Goal: Transaction & Acquisition: Purchase product/service

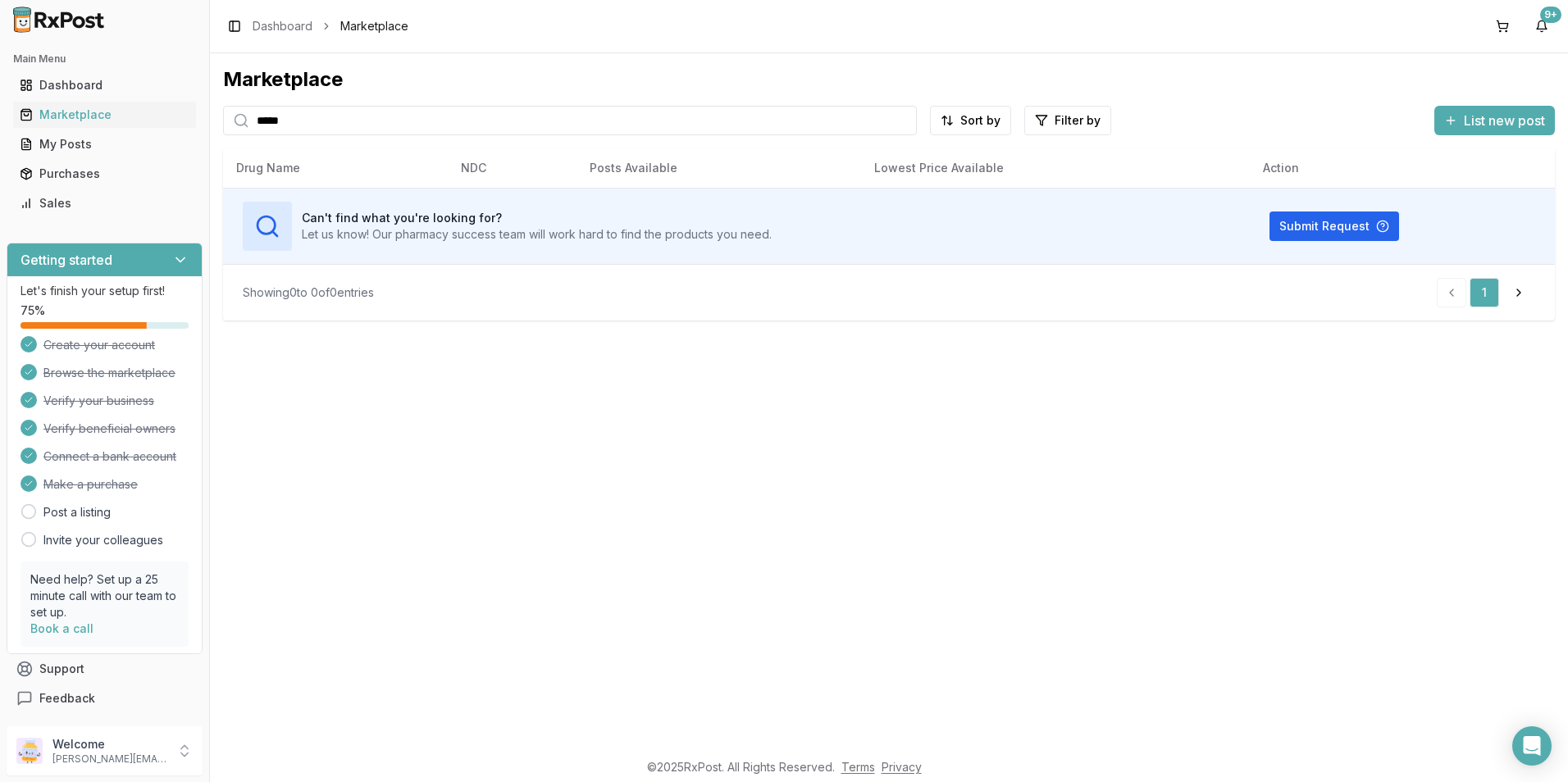
drag, startPoint x: 310, startPoint y: 114, endPoint x: 162, endPoint y: 98, distance: 148.9
click at [146, 107] on div "Main Menu Dashboard Marketplace My Posts Purchases Sales Getting started Let's …" at bounding box center [784, 391] width 1568 height 782
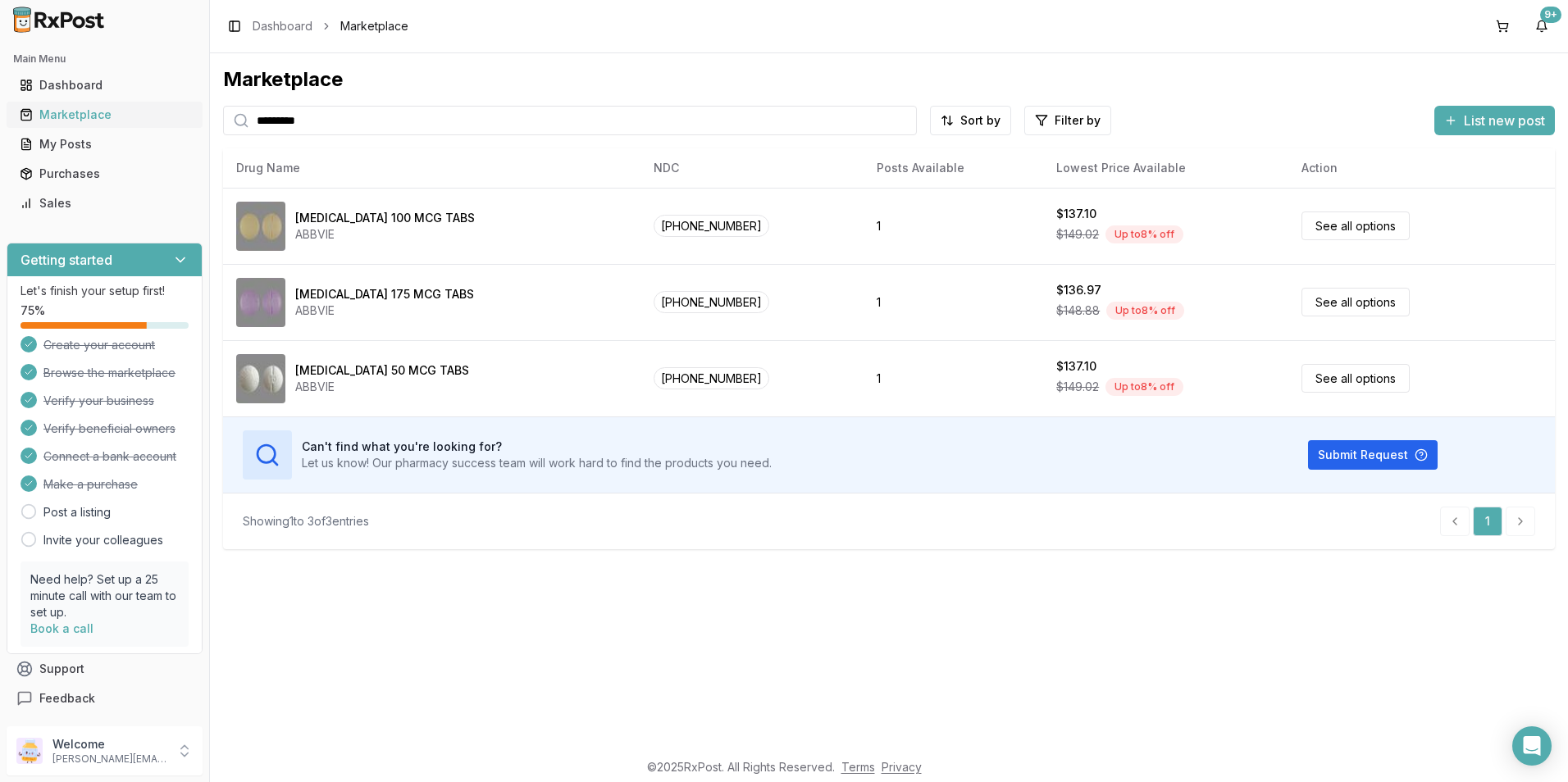
drag, startPoint x: 339, startPoint y: 112, endPoint x: 189, endPoint y: 117, distance: 150.1
click at [189, 117] on div "Main Menu Dashboard Marketplace My Posts Purchases Sales Getting started Let's …" at bounding box center [784, 391] width 1568 height 782
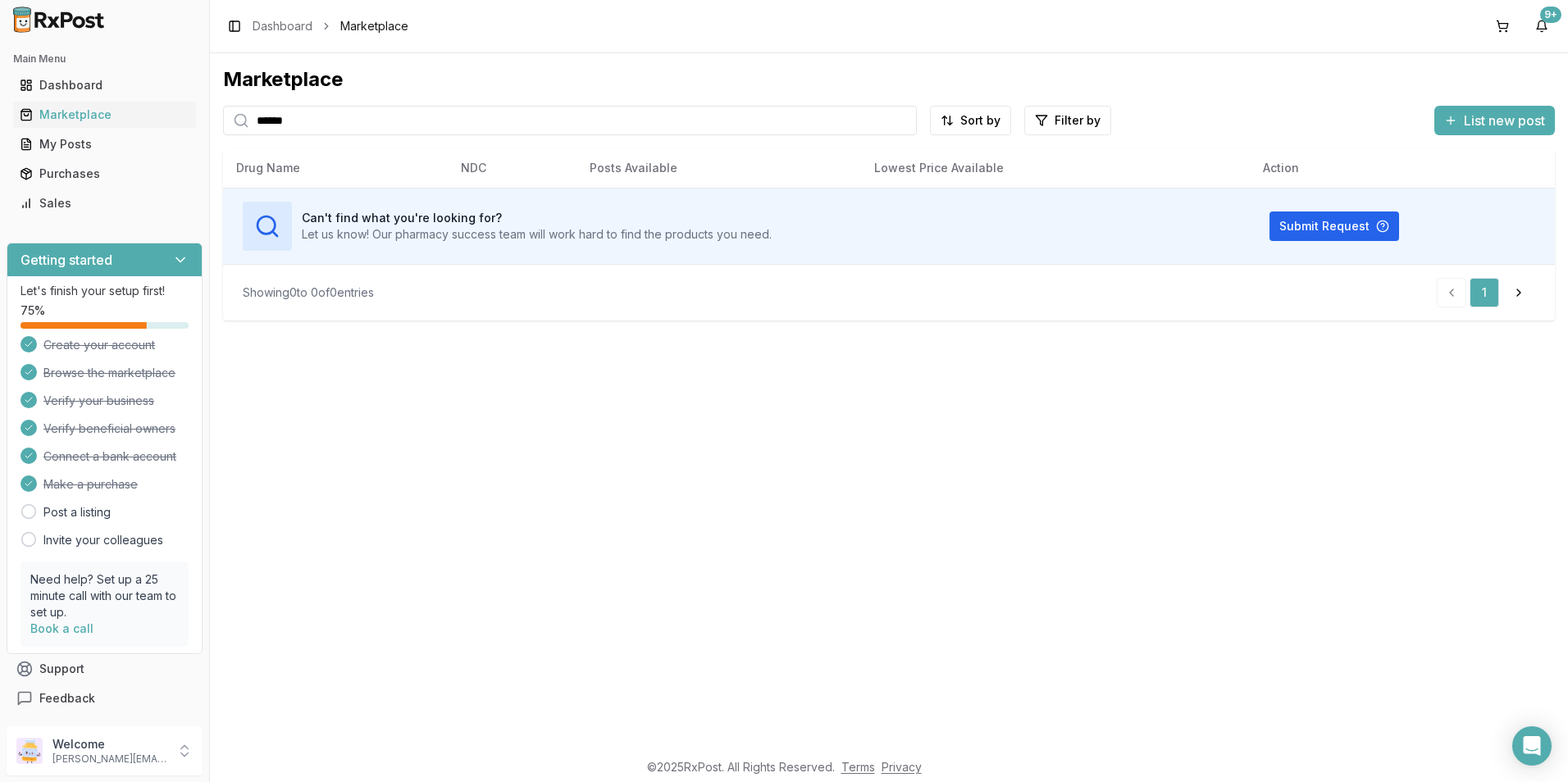
drag, startPoint x: 345, startPoint y: 134, endPoint x: 221, endPoint y: 124, distance: 124.4
click at [221, 124] on div "Marketplace ****** Sort by Filter by List new post Drug Name NDC Posts Availabl…" at bounding box center [890, 401] width 1359 height 696
type input "********"
click at [93, 108] on div "Marketplace" at bounding box center [105, 115] width 170 height 17
drag, startPoint x: 330, startPoint y: 122, endPoint x: 267, endPoint y: 125, distance: 63.1
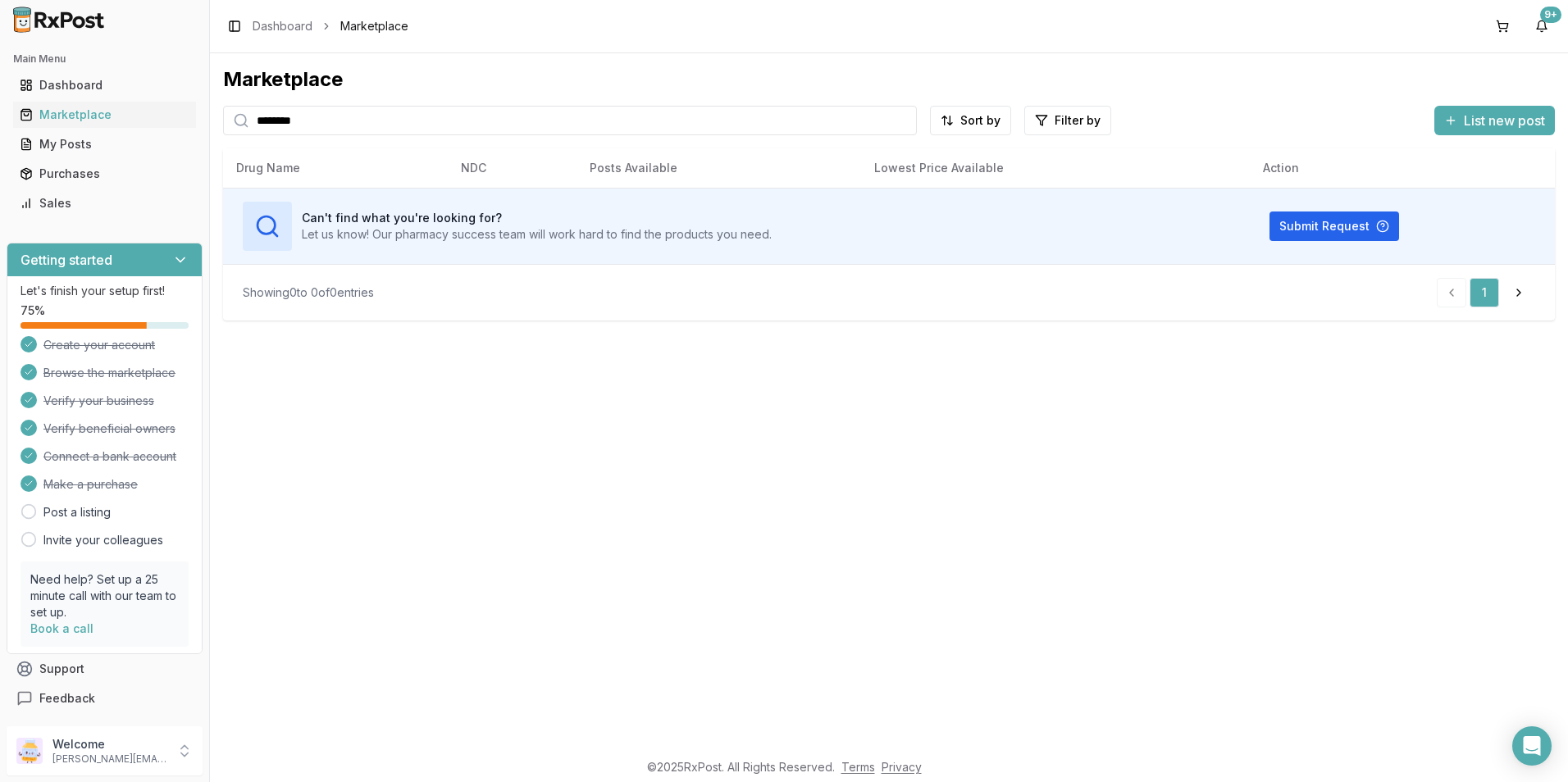
click at [267, 125] on input "********" at bounding box center [570, 121] width 694 height 30
click at [298, 121] on input "********" at bounding box center [570, 121] width 694 height 30
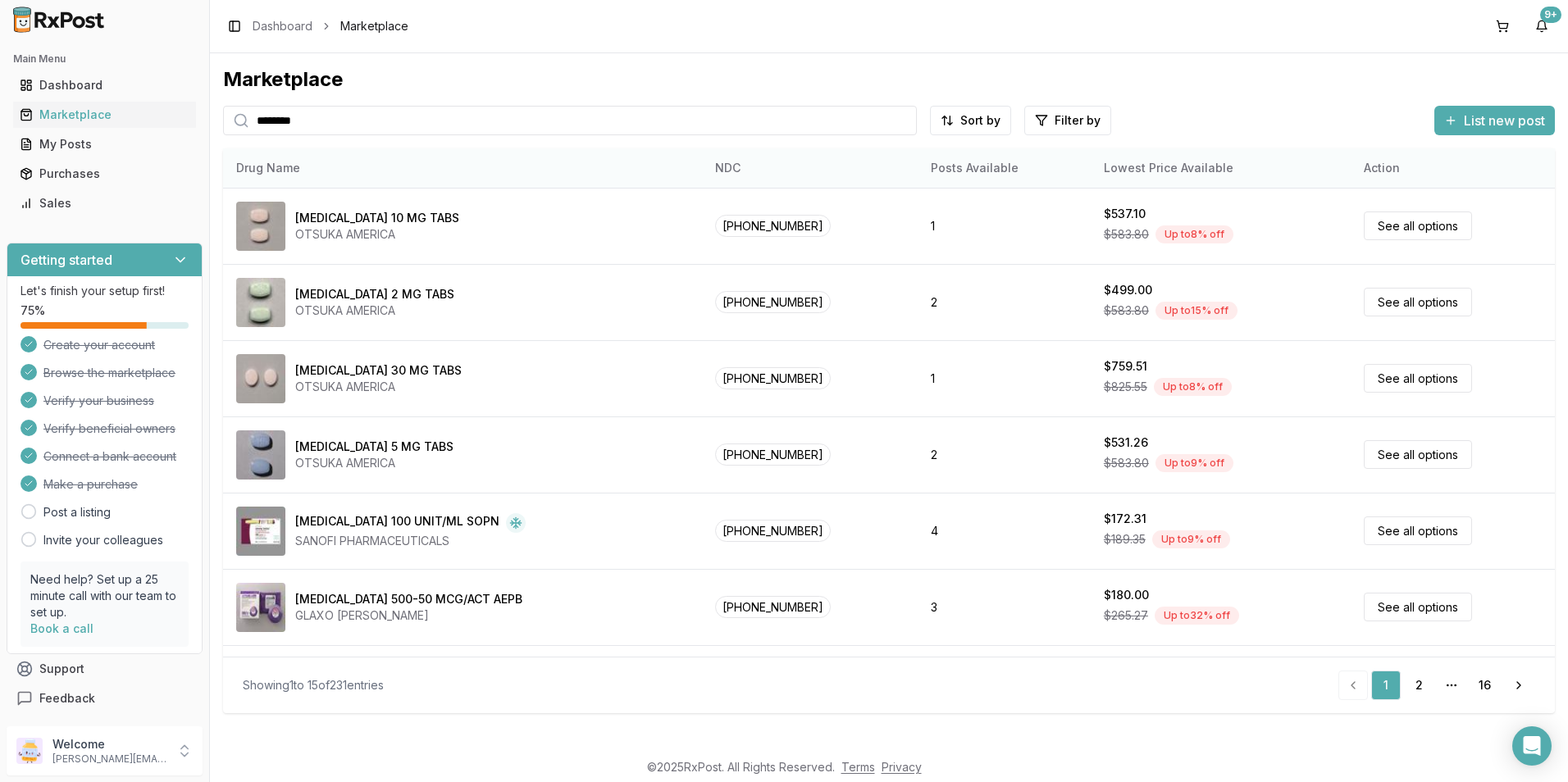
click at [541, 168] on th "Drug Name" at bounding box center [463, 168] width 479 height 39
click at [409, 123] on input "********" at bounding box center [570, 121] width 694 height 30
click at [338, 120] on input "search" at bounding box center [570, 121] width 694 height 30
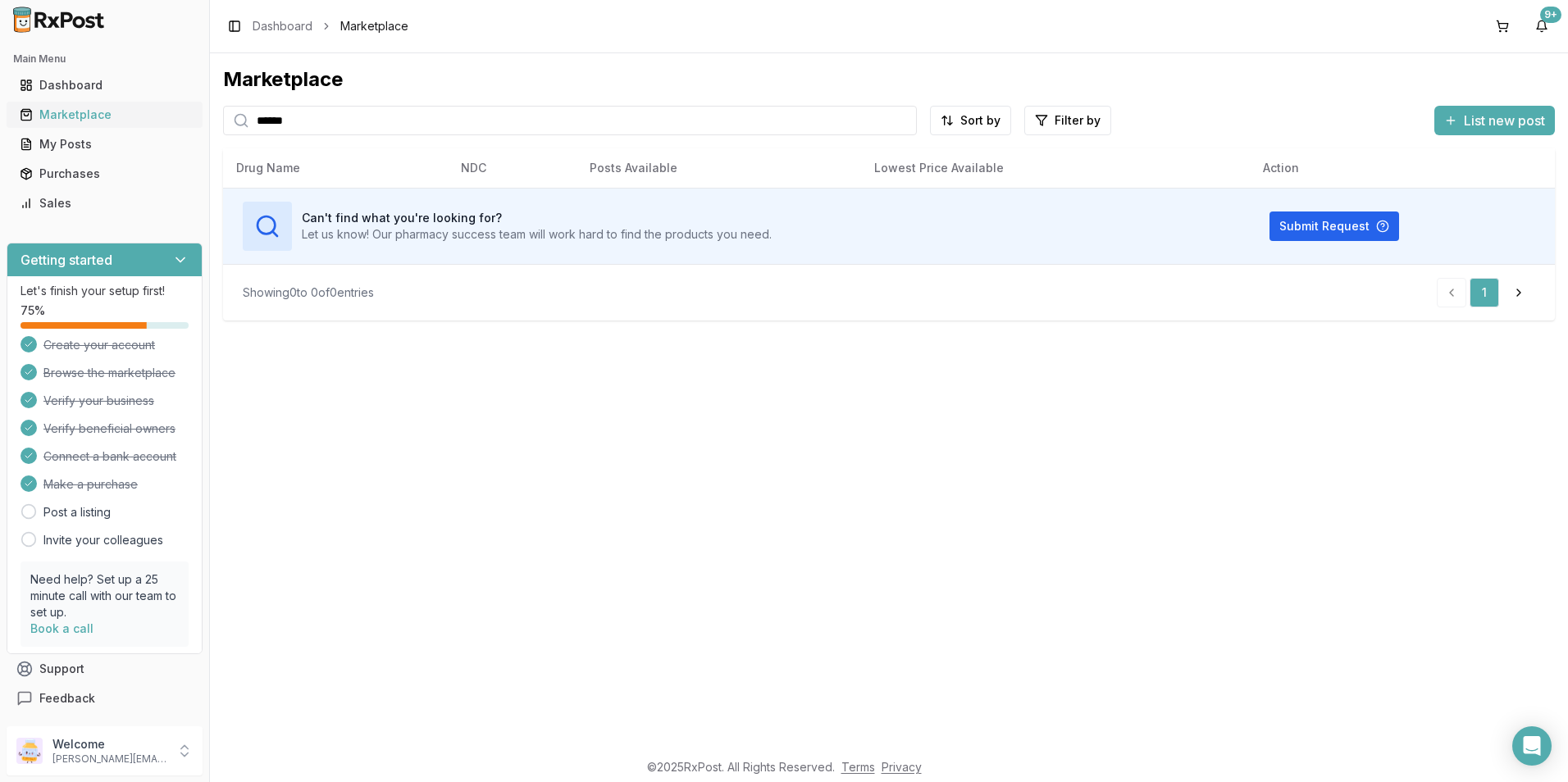
drag, startPoint x: 346, startPoint y: 122, endPoint x: 171, endPoint y: 122, distance: 175.0
click at [171, 122] on div "Main Menu Dashboard Marketplace My Posts Purchases Sales Getting started Let's …" at bounding box center [784, 391] width 1568 height 782
drag, startPoint x: 318, startPoint y: 121, endPoint x: 220, endPoint y: 123, distance: 98.0
click at [221, 123] on div "Marketplace ******** Sort by Filter by List new post Drug Name NDC Posts Availa…" at bounding box center [890, 401] width 1359 height 696
type input "*******"
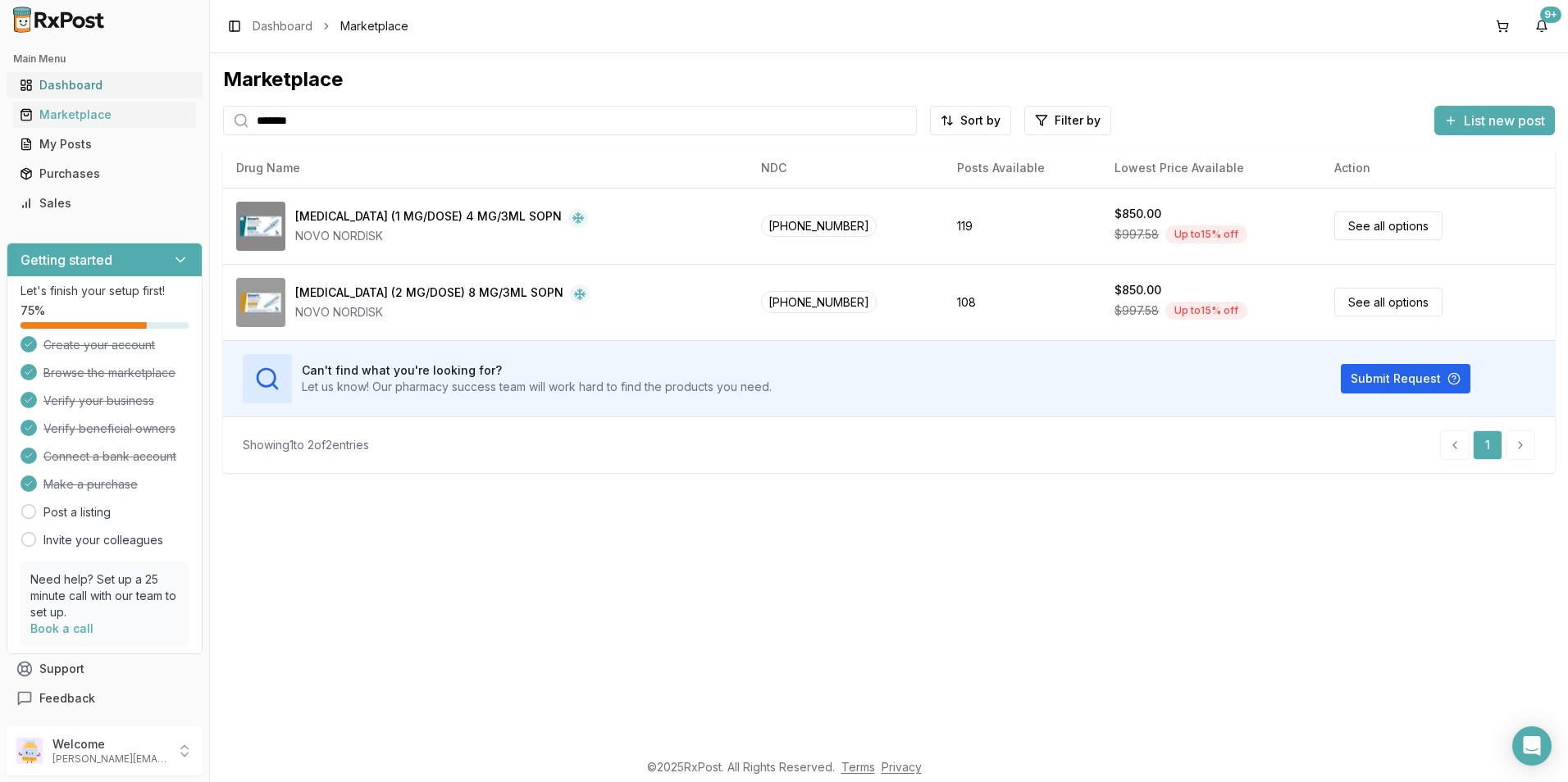
click at [85, 83] on div "Dashboard" at bounding box center [105, 86] width 170 height 17
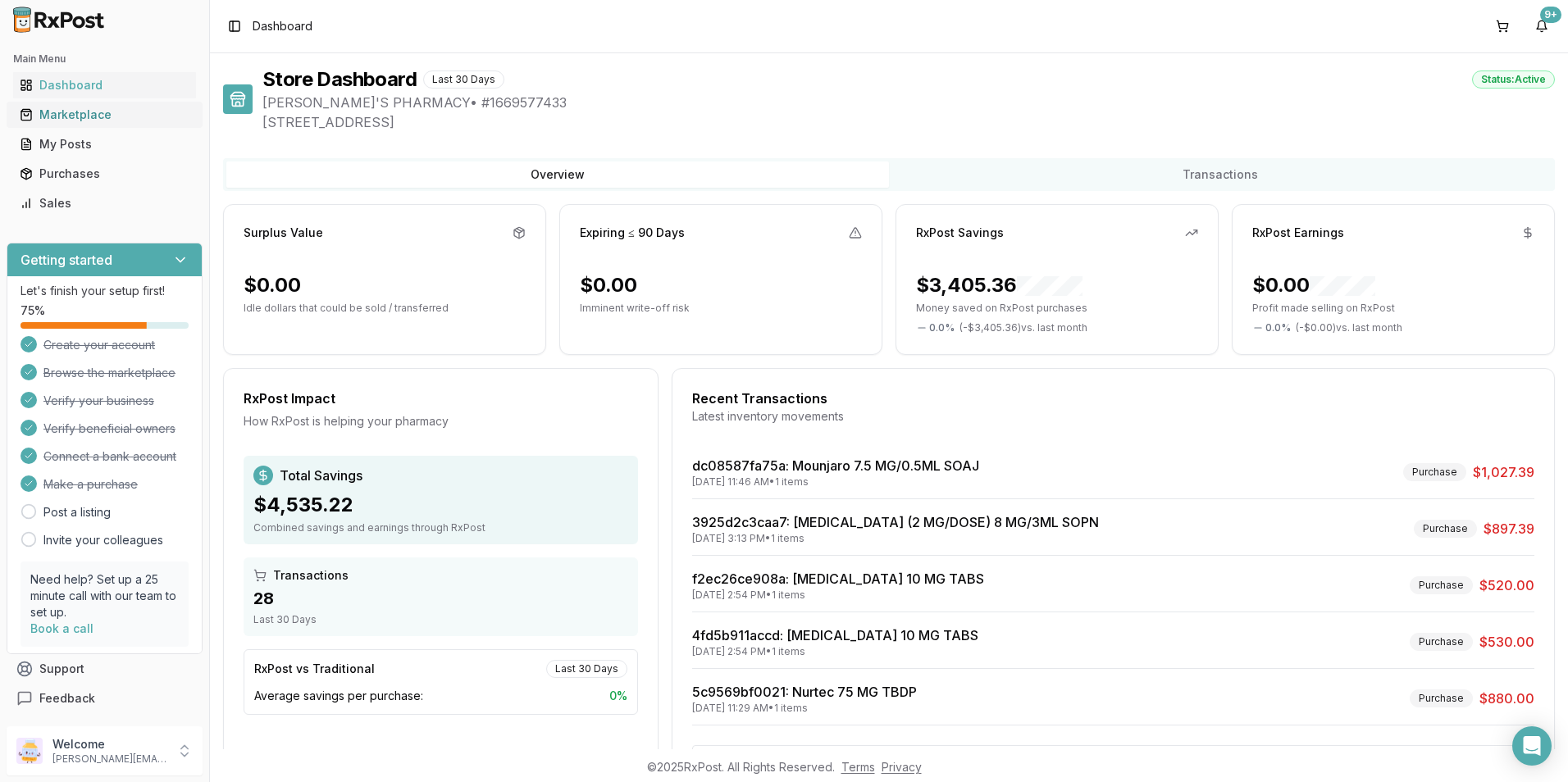
click at [74, 112] on div "Marketplace" at bounding box center [105, 115] width 170 height 17
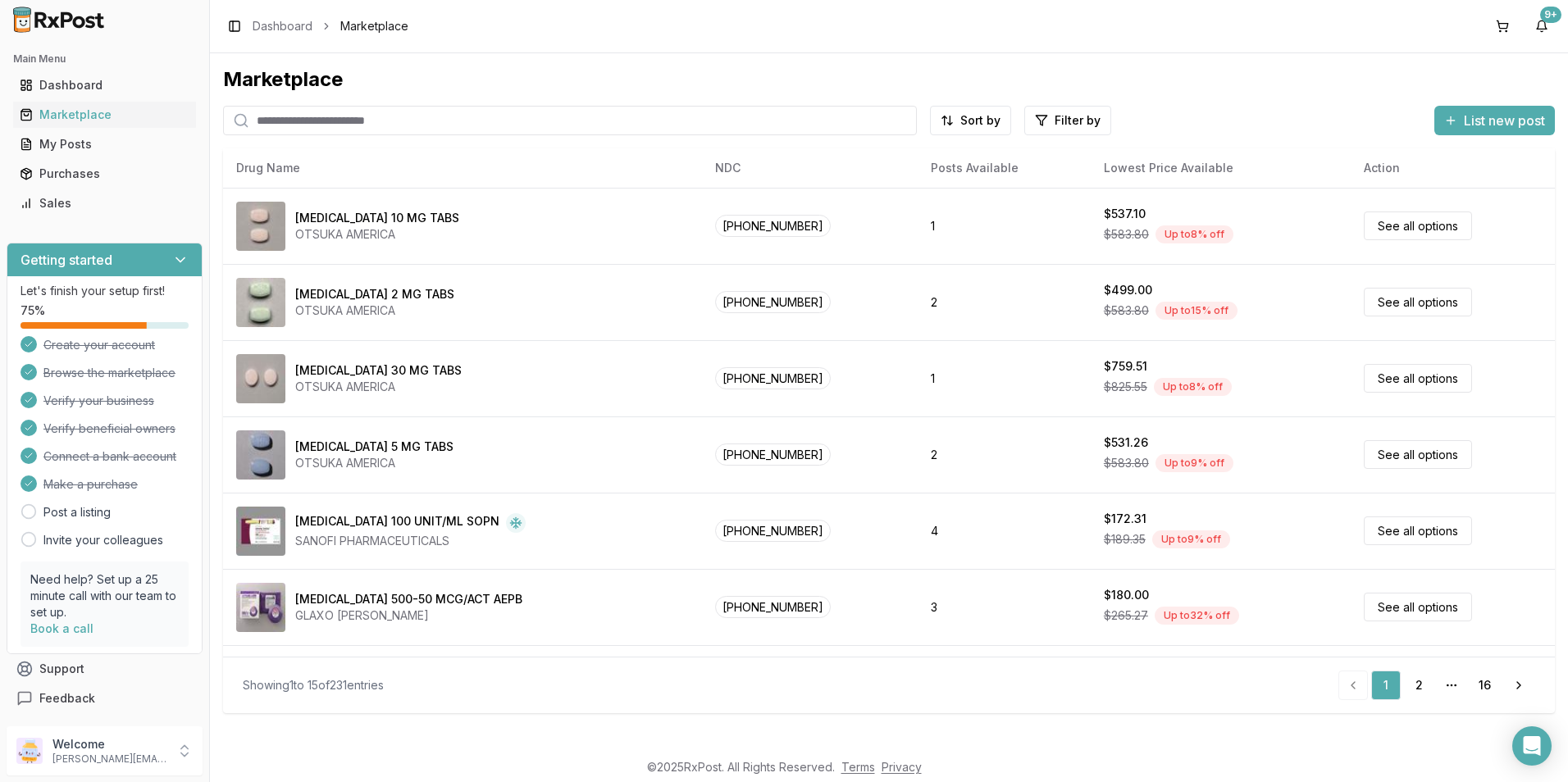
click at [349, 125] on input "search" at bounding box center [570, 121] width 694 height 30
click at [334, 121] on input "search" at bounding box center [570, 121] width 694 height 30
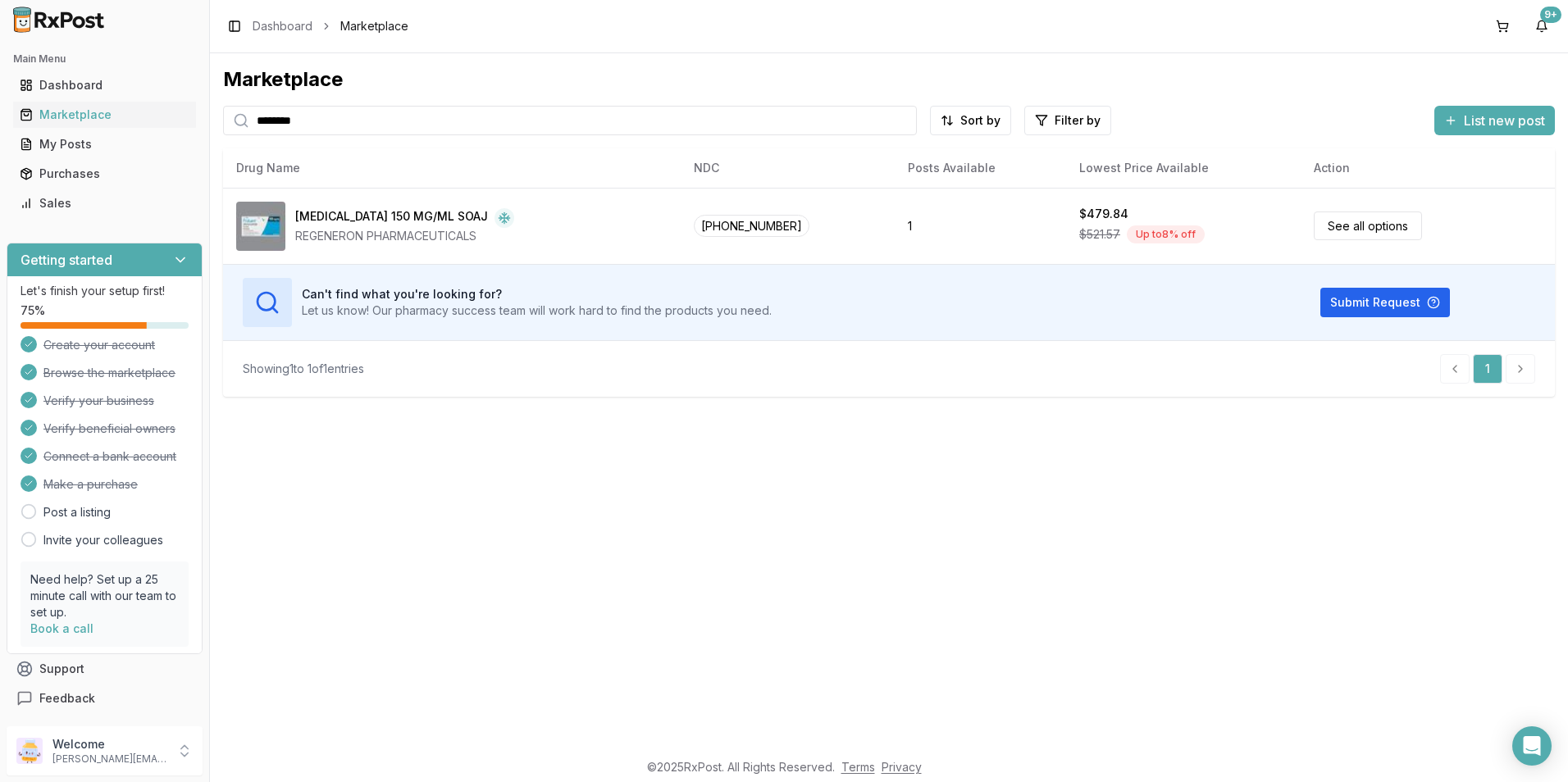
drag, startPoint x: 360, startPoint y: 130, endPoint x: 216, endPoint y: 134, distance: 144.1
click at [216, 134] on div "Marketplace ******** Sort by Filter by List new post Drug Name NDC Posts Availa…" at bounding box center [890, 401] width 1359 height 696
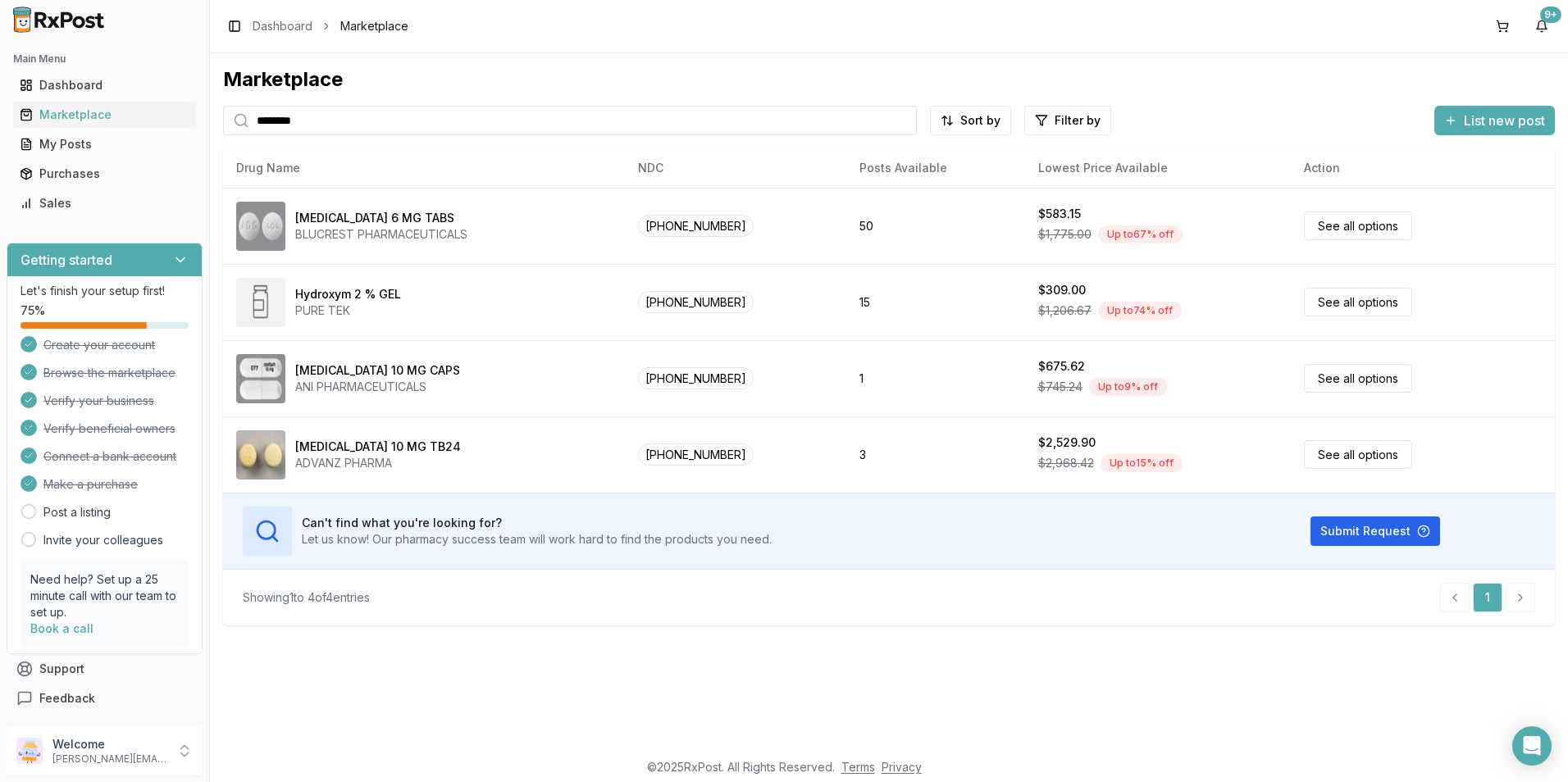
type input "********"
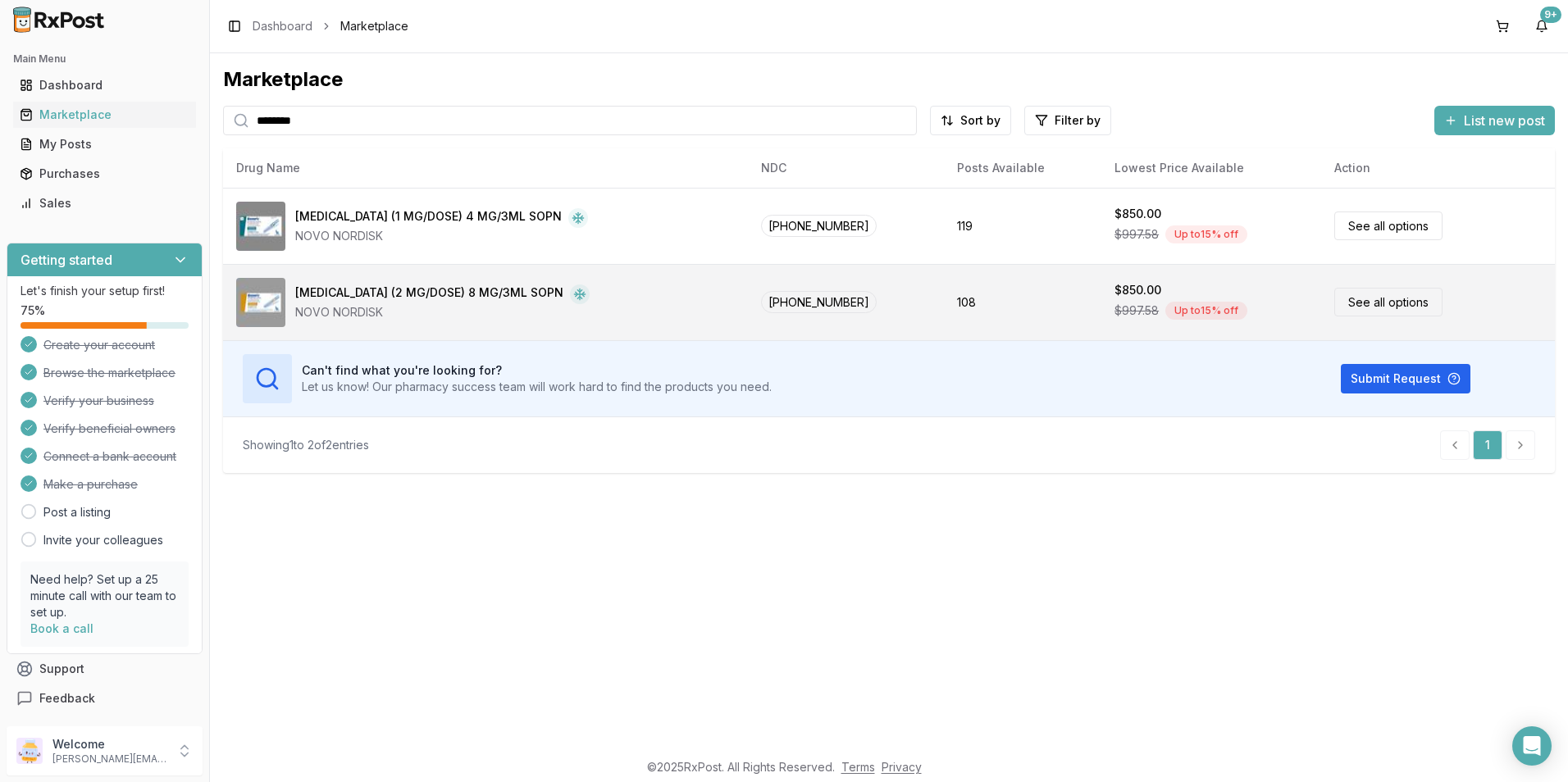
click at [370, 305] on div "NOVO NORDISK" at bounding box center [442, 313] width 294 height 17
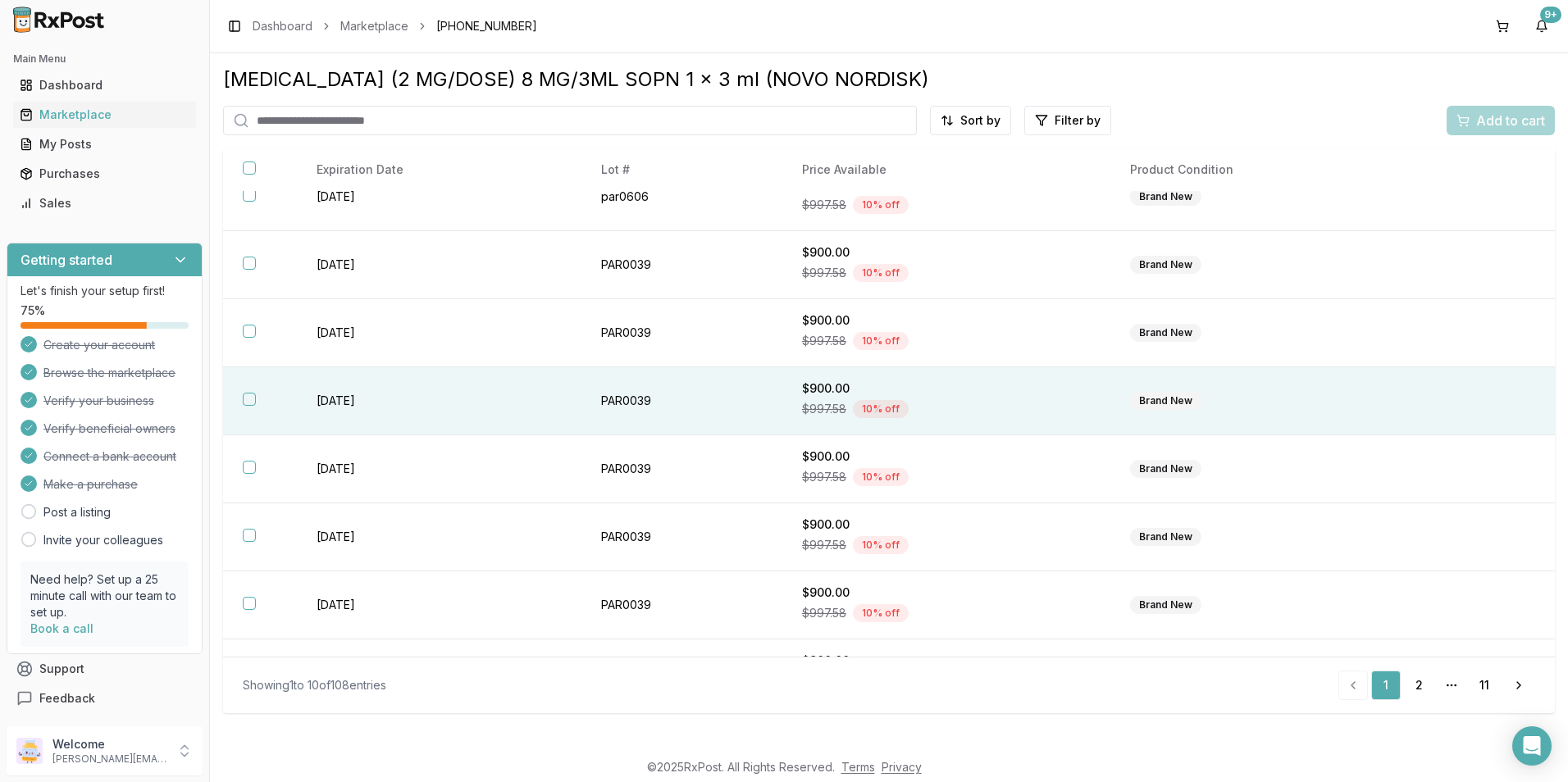
scroll to position [215, 0]
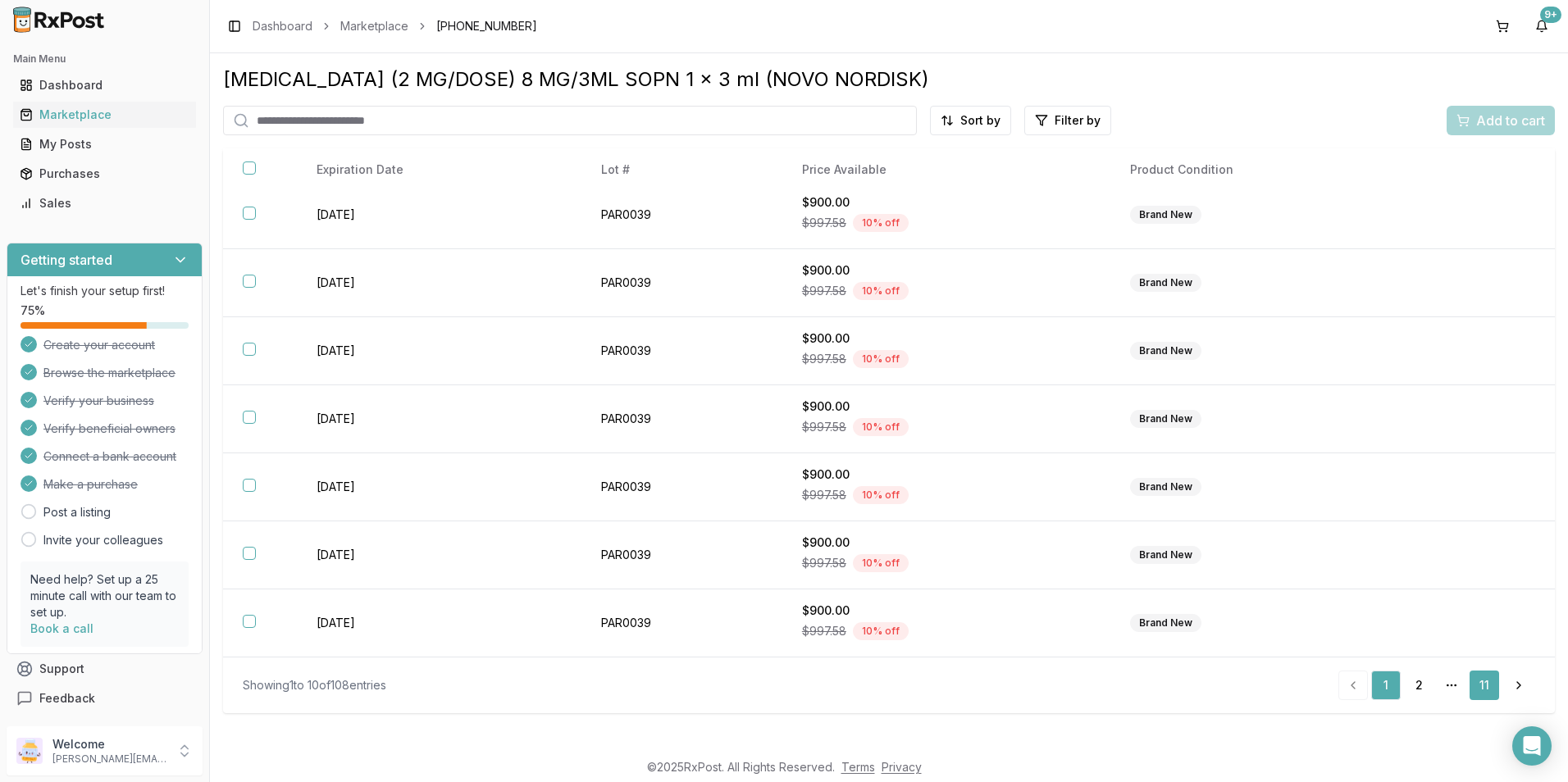
click at [1479, 681] on link "11" at bounding box center [1485, 686] width 30 height 30
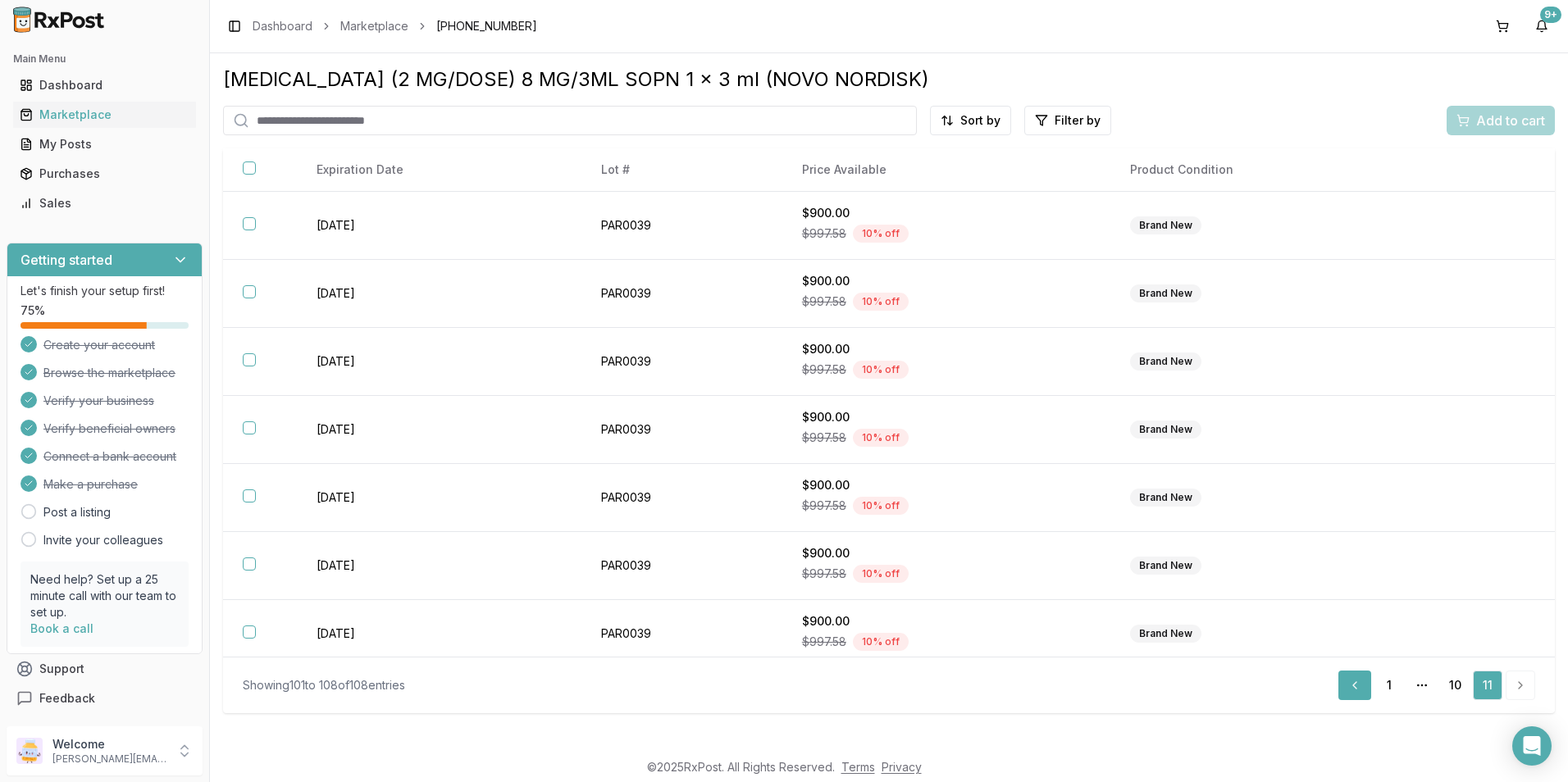
click at [1353, 682] on link "Previous" at bounding box center [1354, 686] width 33 height 30
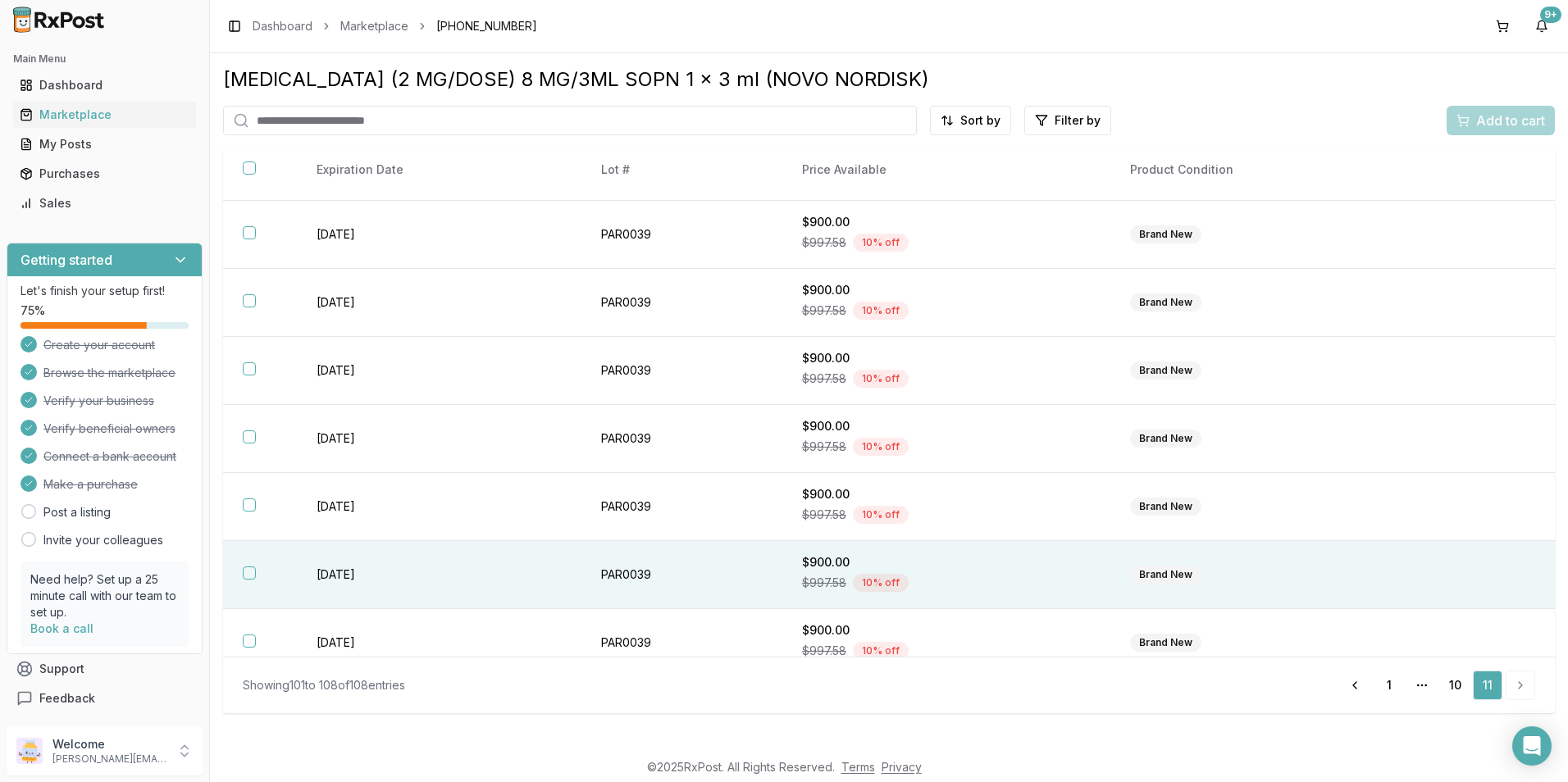
scroll to position [78, 0]
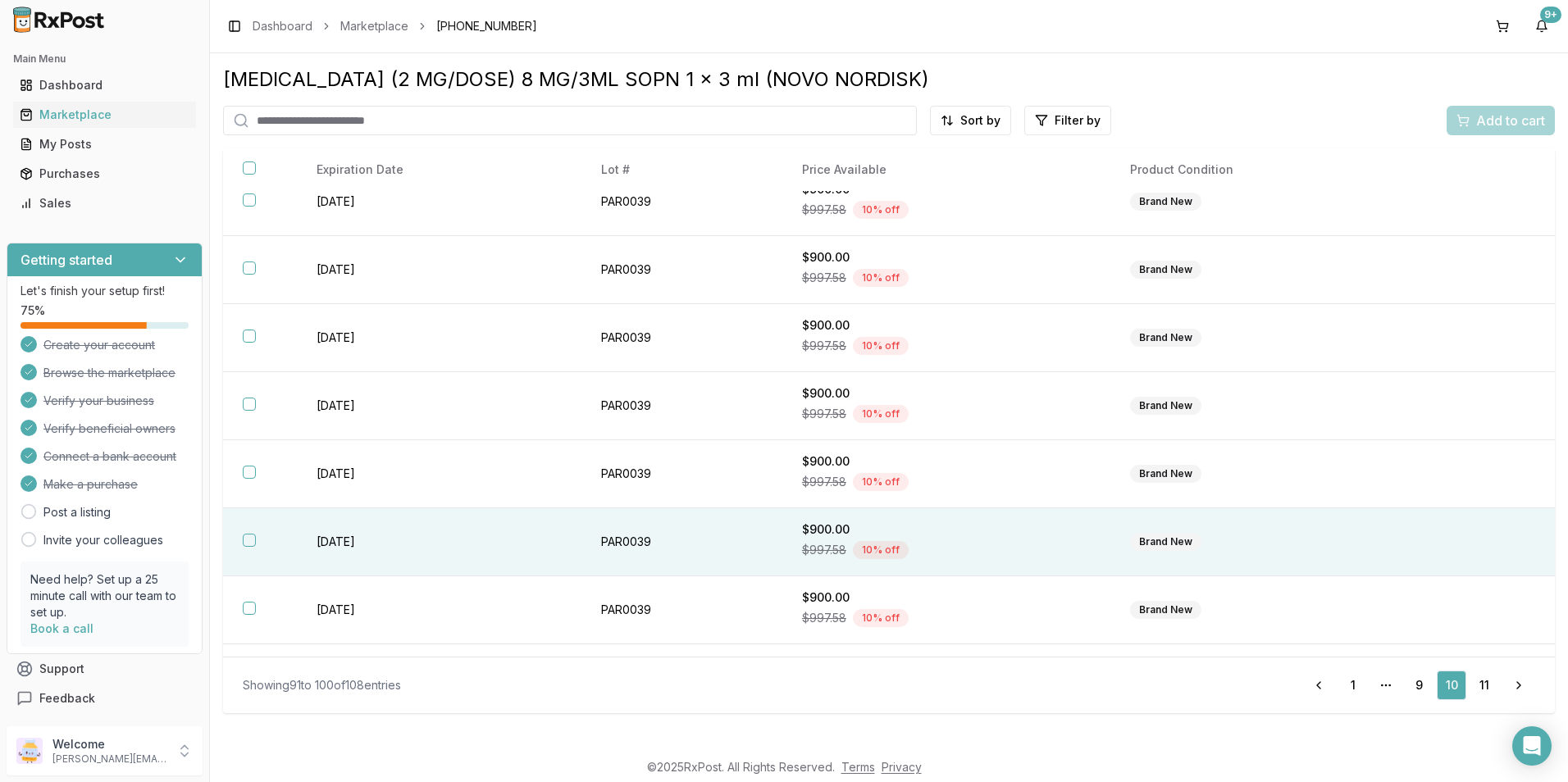
scroll to position [215, 0]
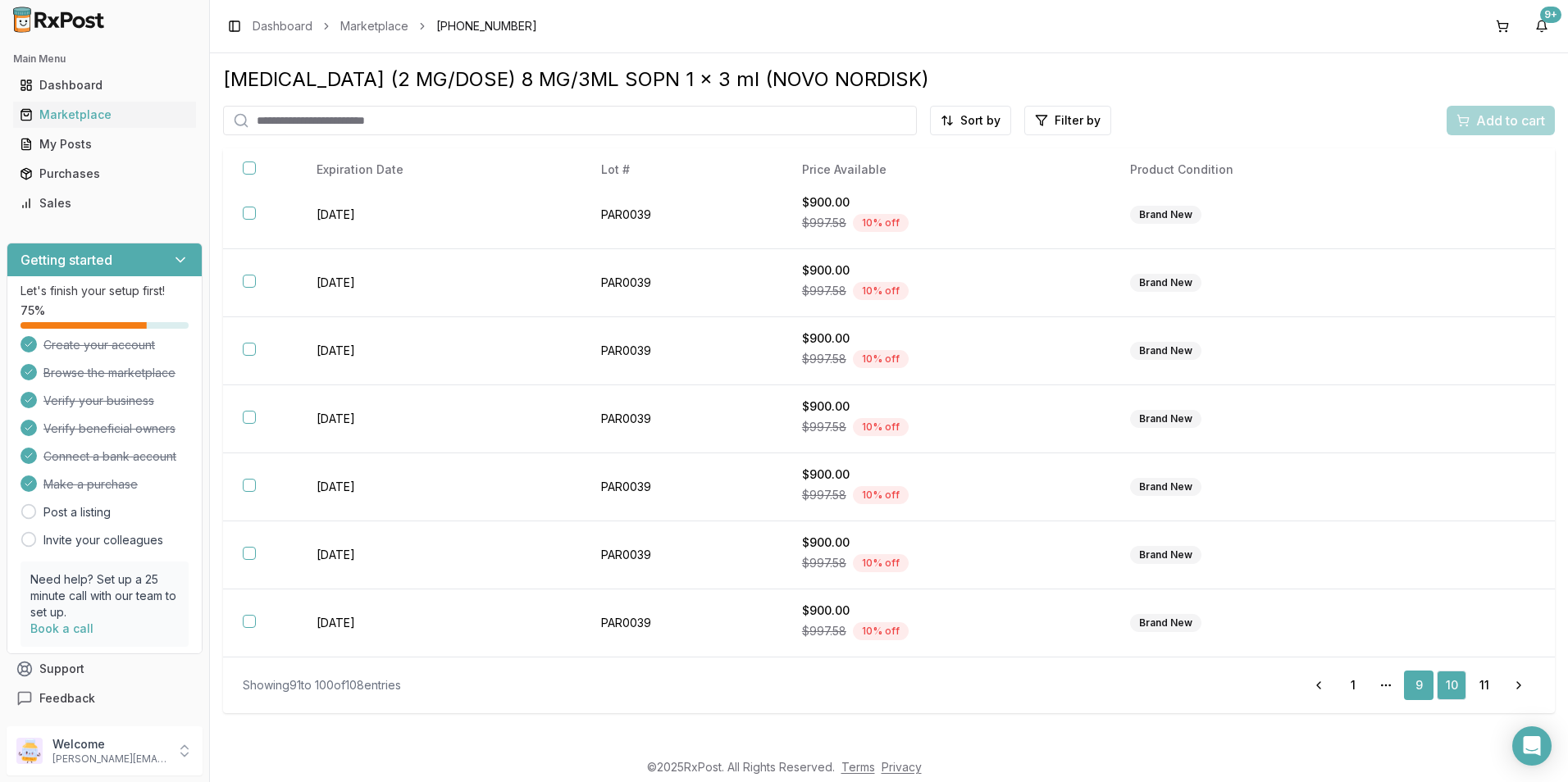
click at [1413, 686] on link "9" at bounding box center [1419, 686] width 30 height 30
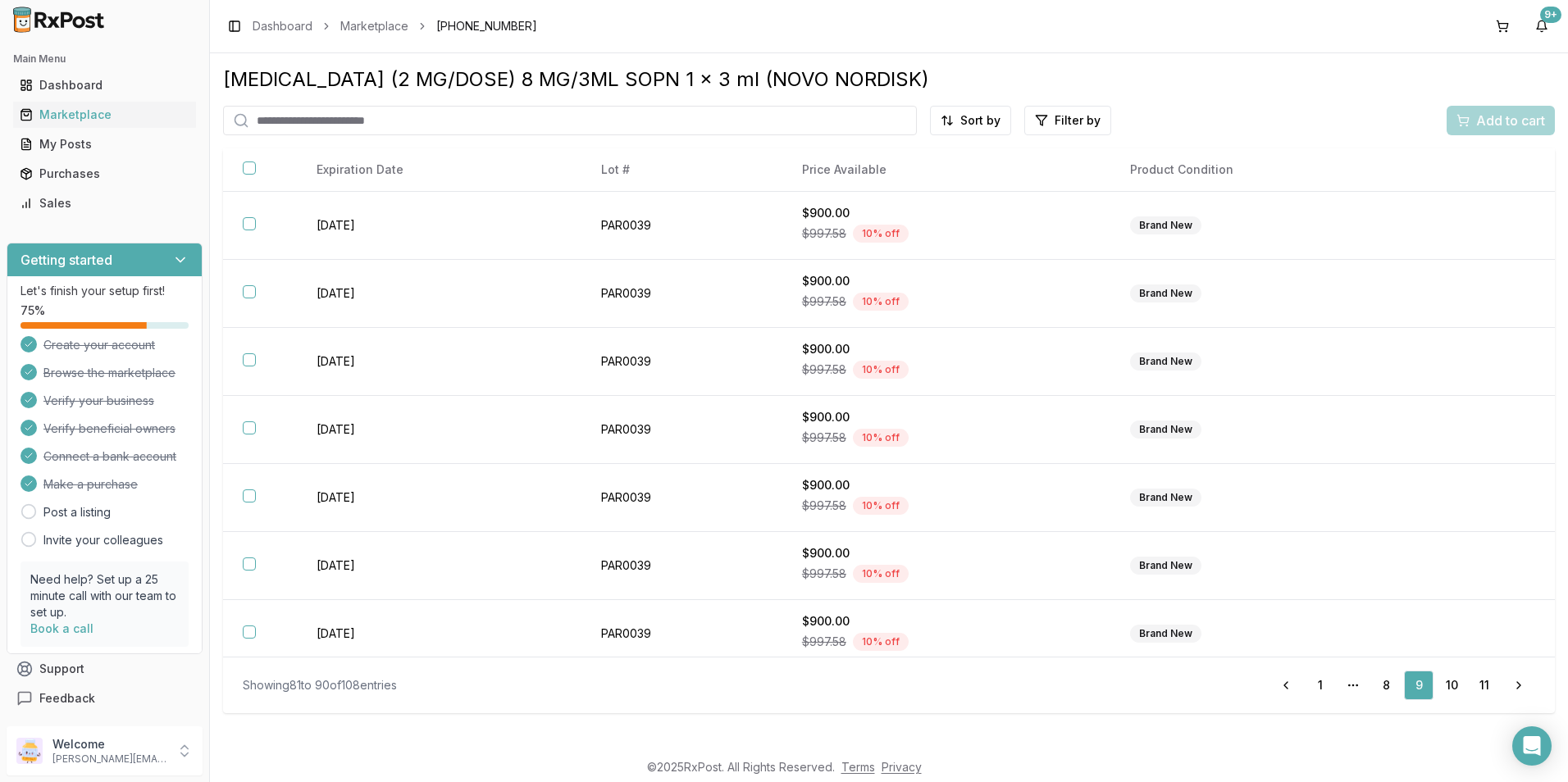
scroll to position [215, 0]
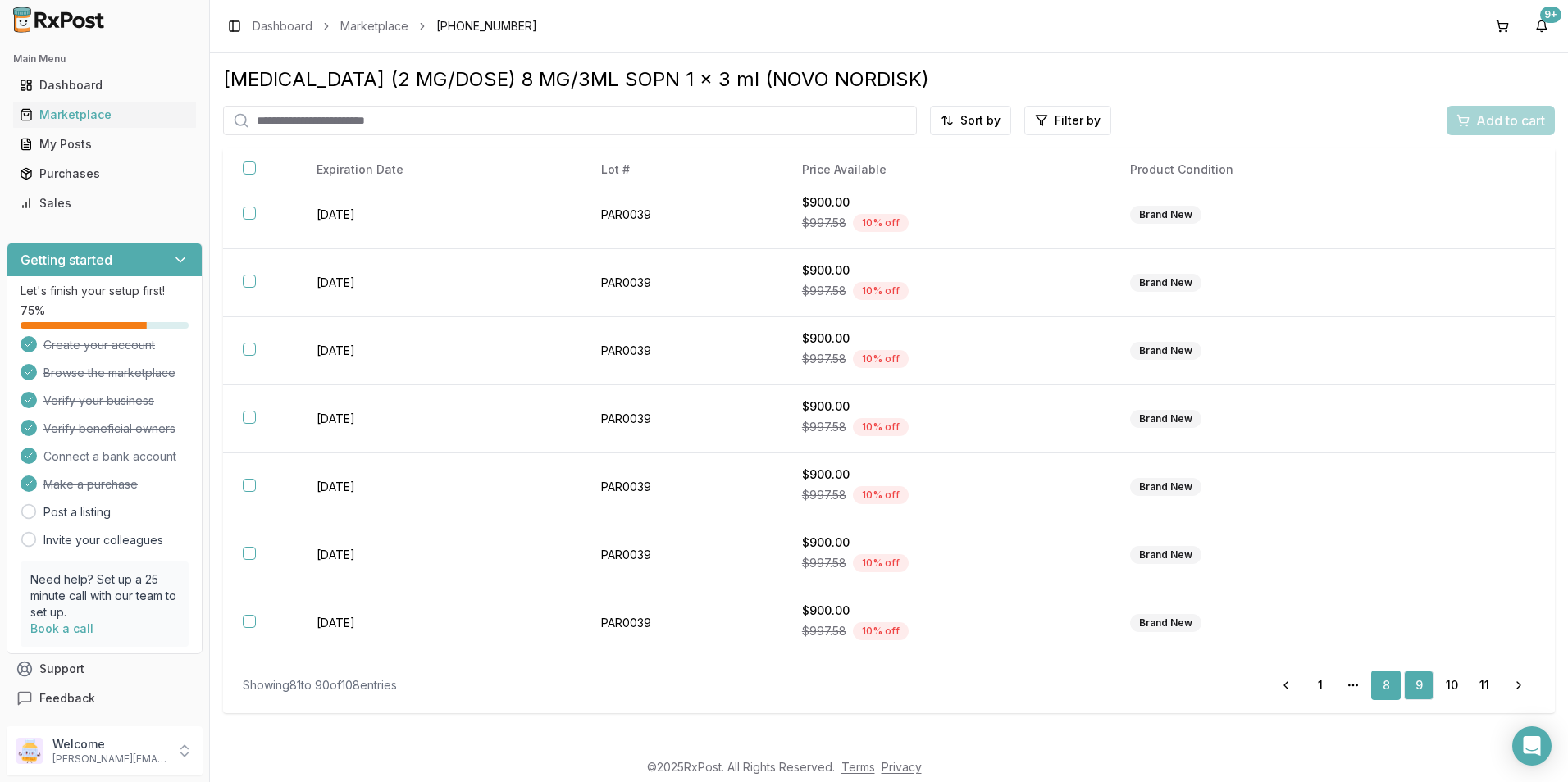
click at [1384, 681] on link "8" at bounding box center [1387, 686] width 30 height 30
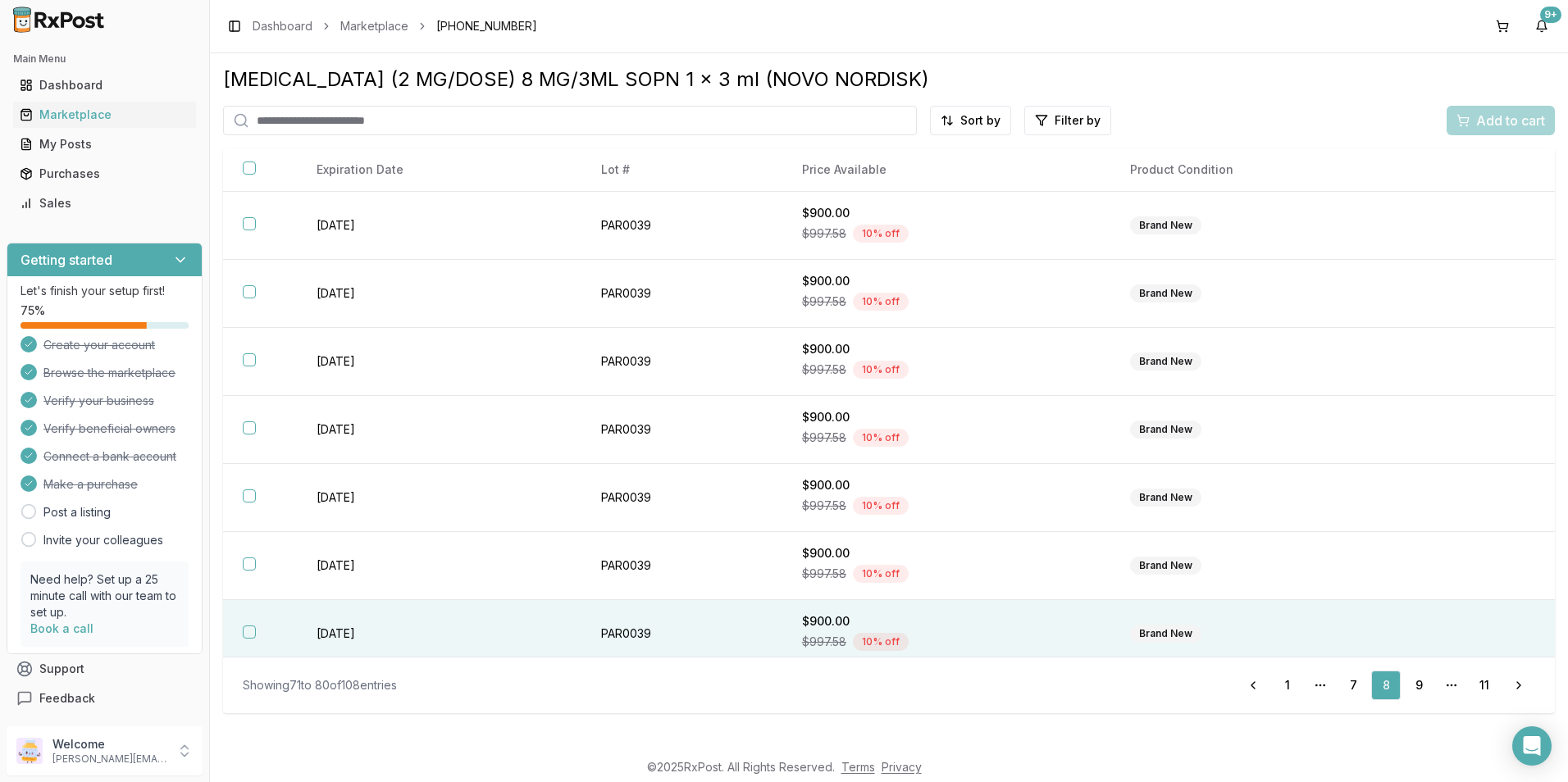
scroll to position [215, 0]
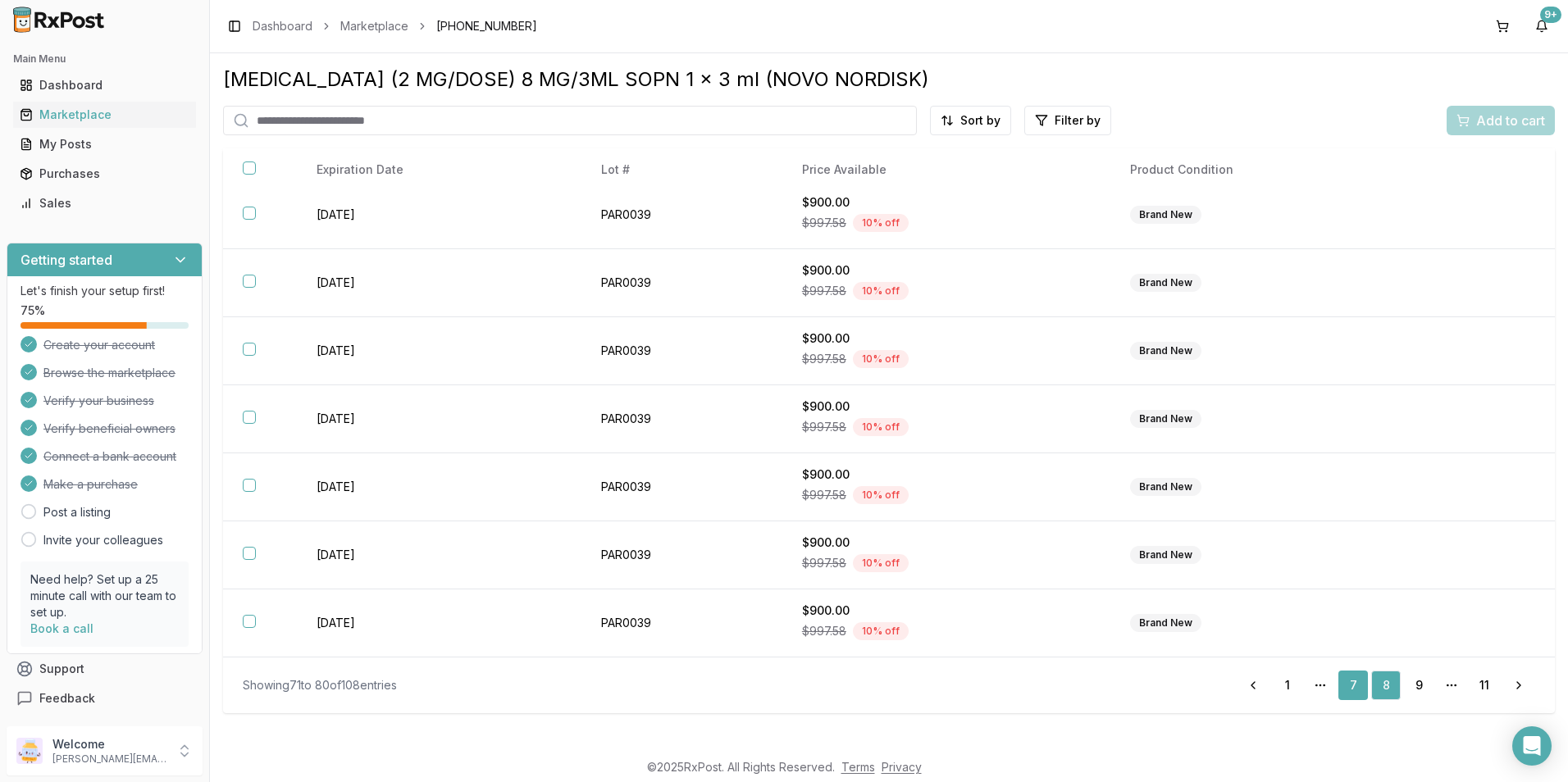
click at [1355, 690] on link "7" at bounding box center [1353, 686] width 30 height 30
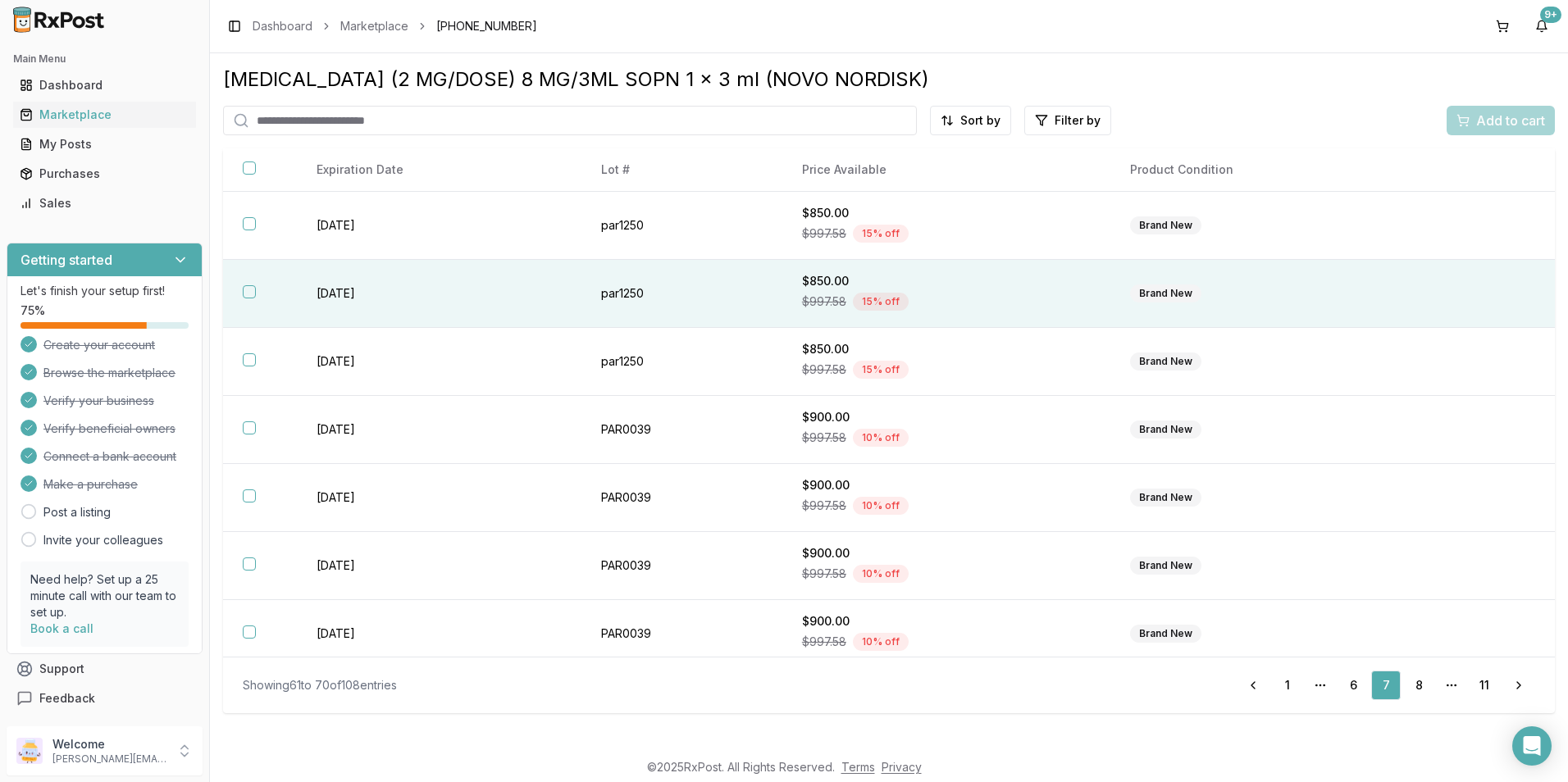
click at [249, 288] on button "button" at bounding box center [249, 291] width 13 height 13
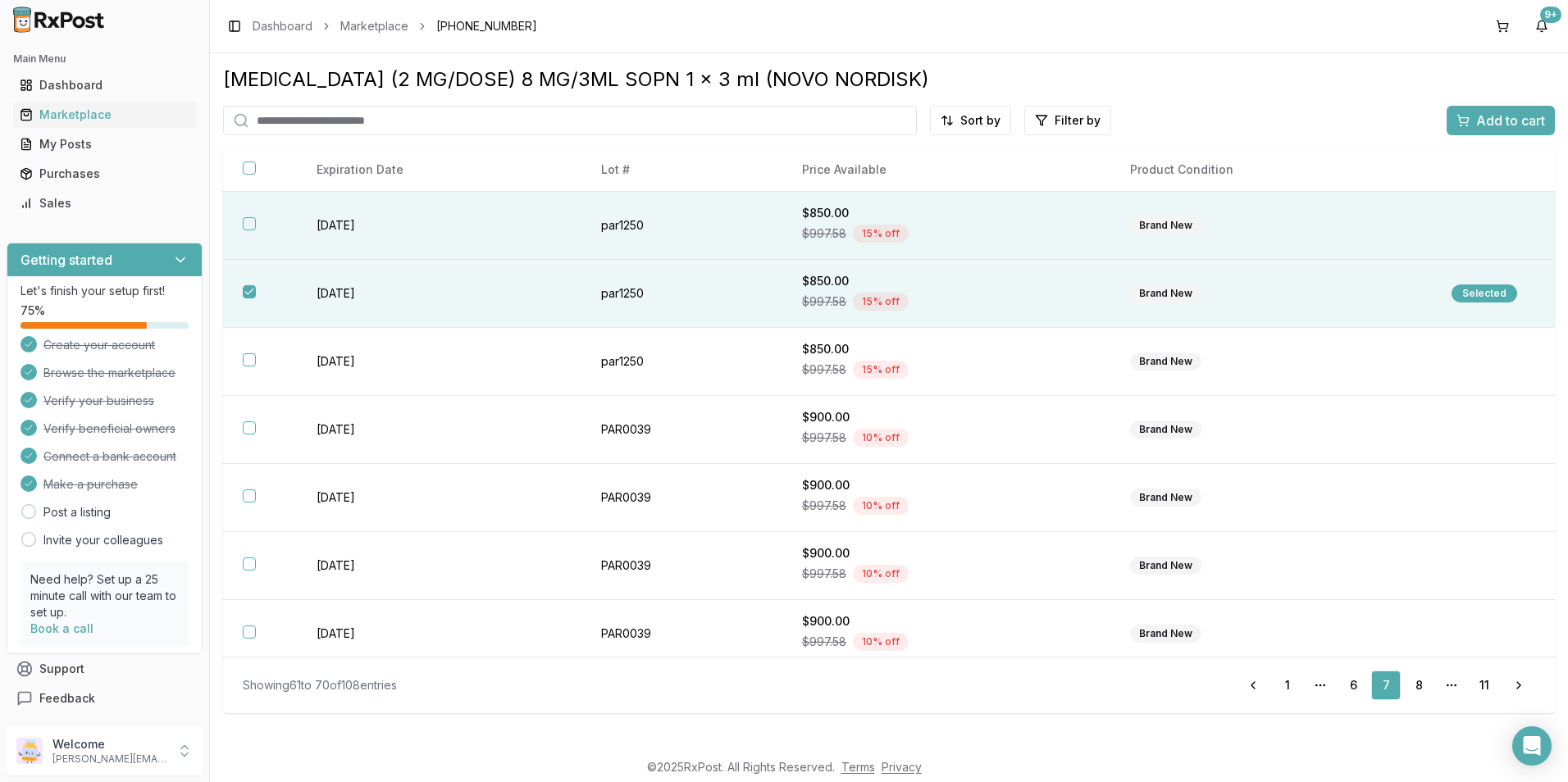
click at [247, 231] on th at bounding box center [260, 225] width 74 height 68
click at [1494, 115] on span "Add to cart" at bounding box center [1511, 120] width 69 height 20
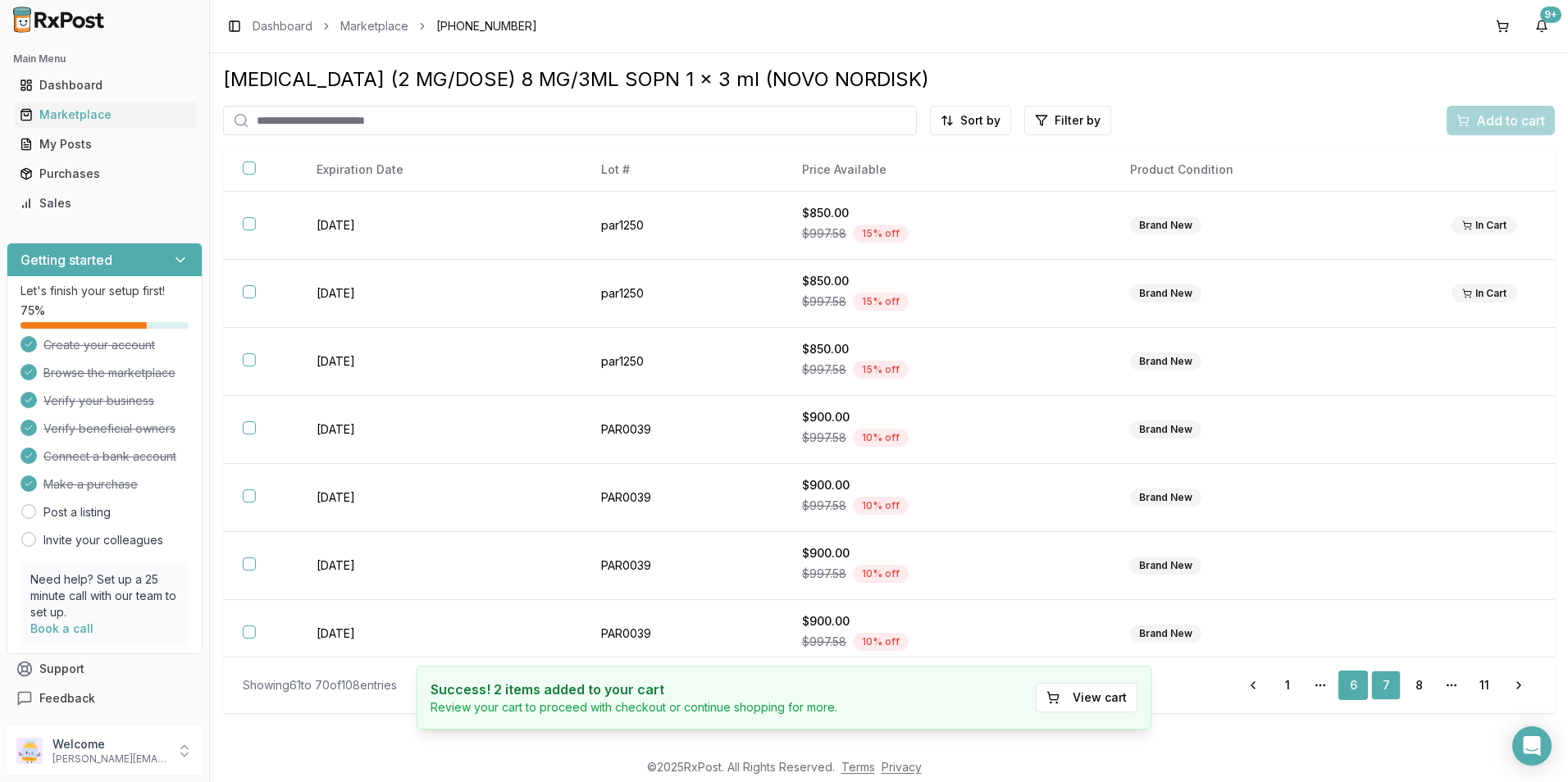
click at [1353, 693] on link "6" at bounding box center [1353, 686] width 30 height 30
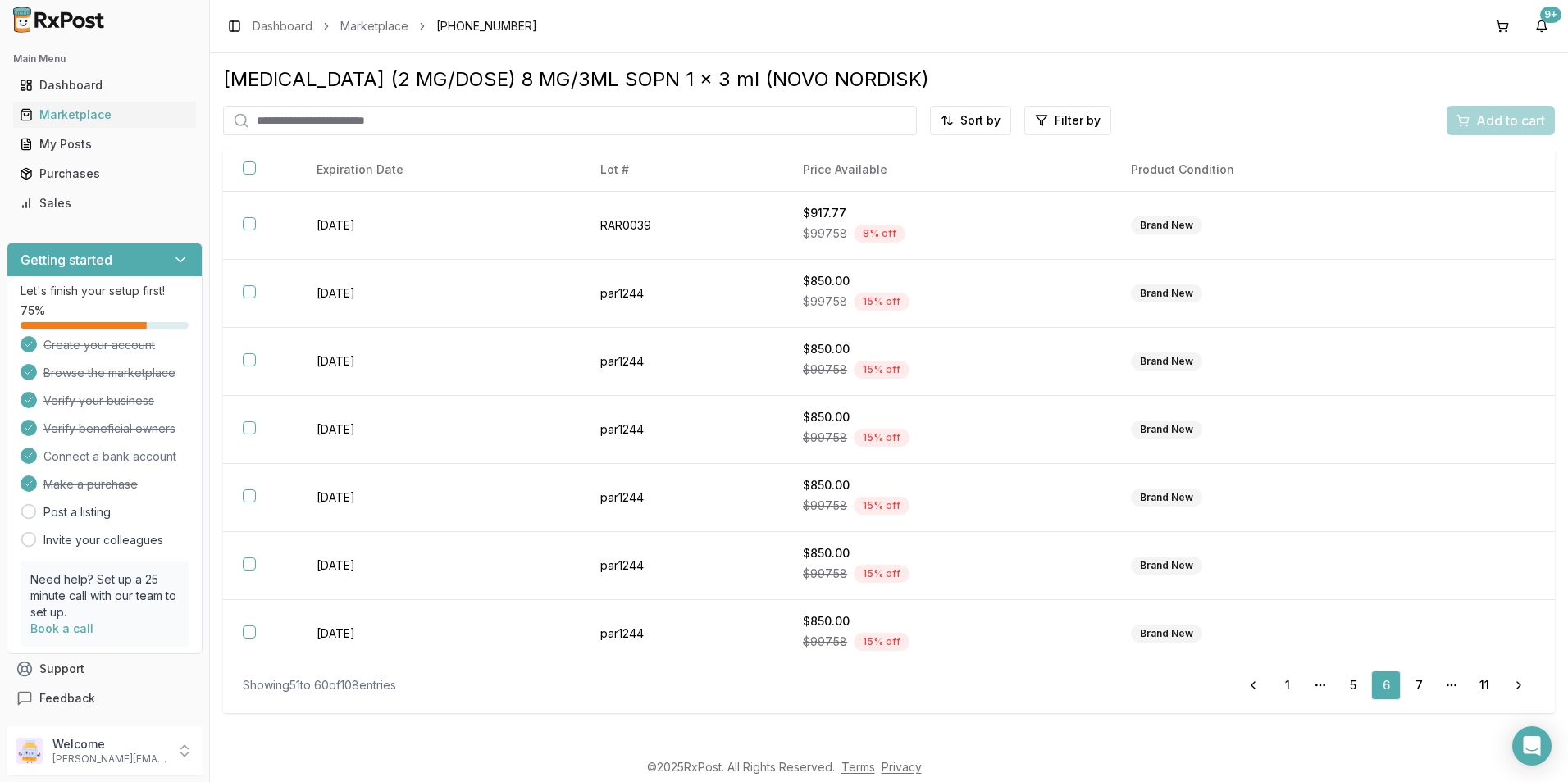
click at [355, 119] on input "search" at bounding box center [570, 121] width 694 height 30
type input "*****"
click at [98, 111] on div "Marketplace" at bounding box center [105, 115] width 170 height 17
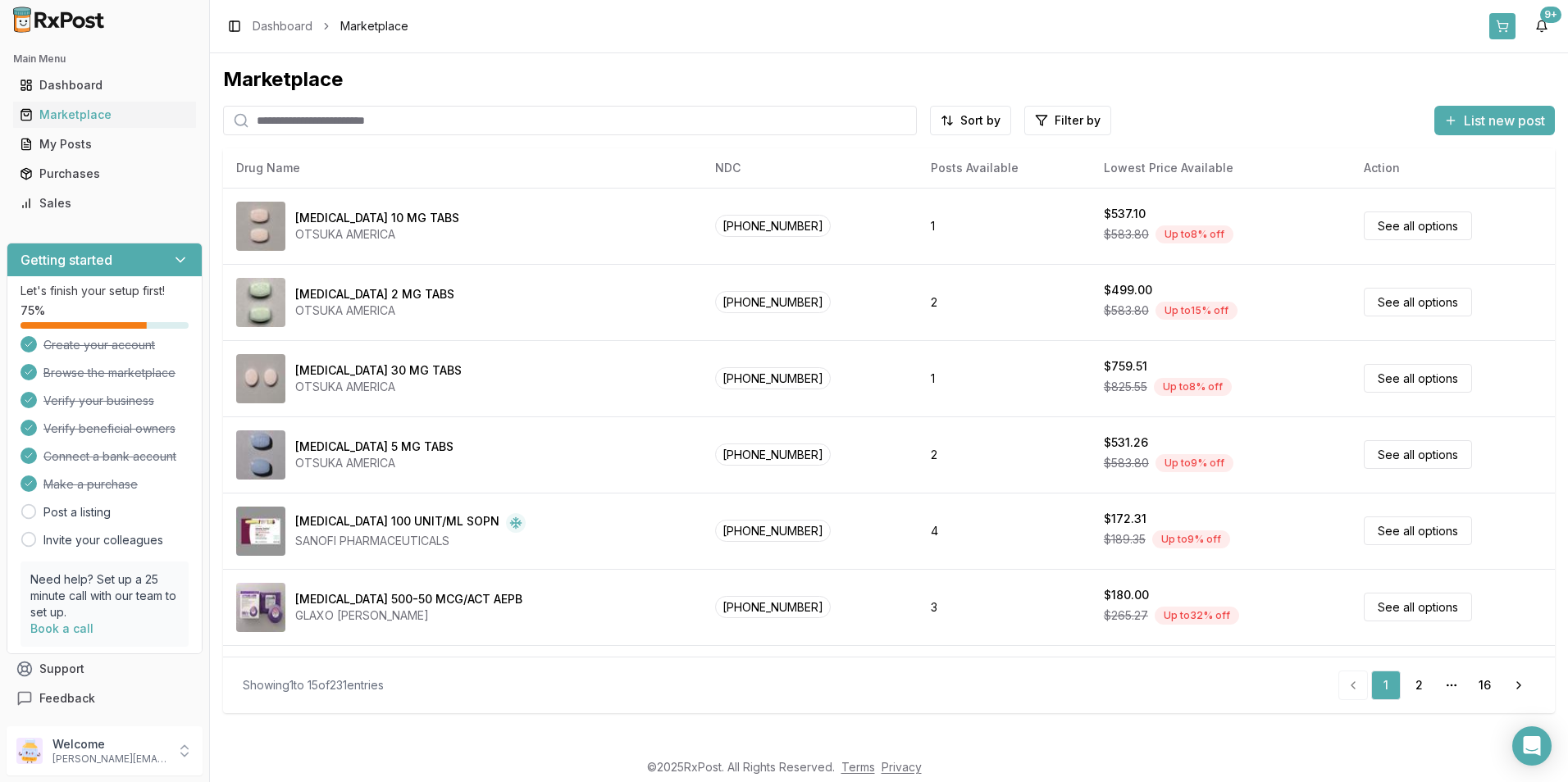
click at [1507, 30] on button at bounding box center [1503, 26] width 26 height 26
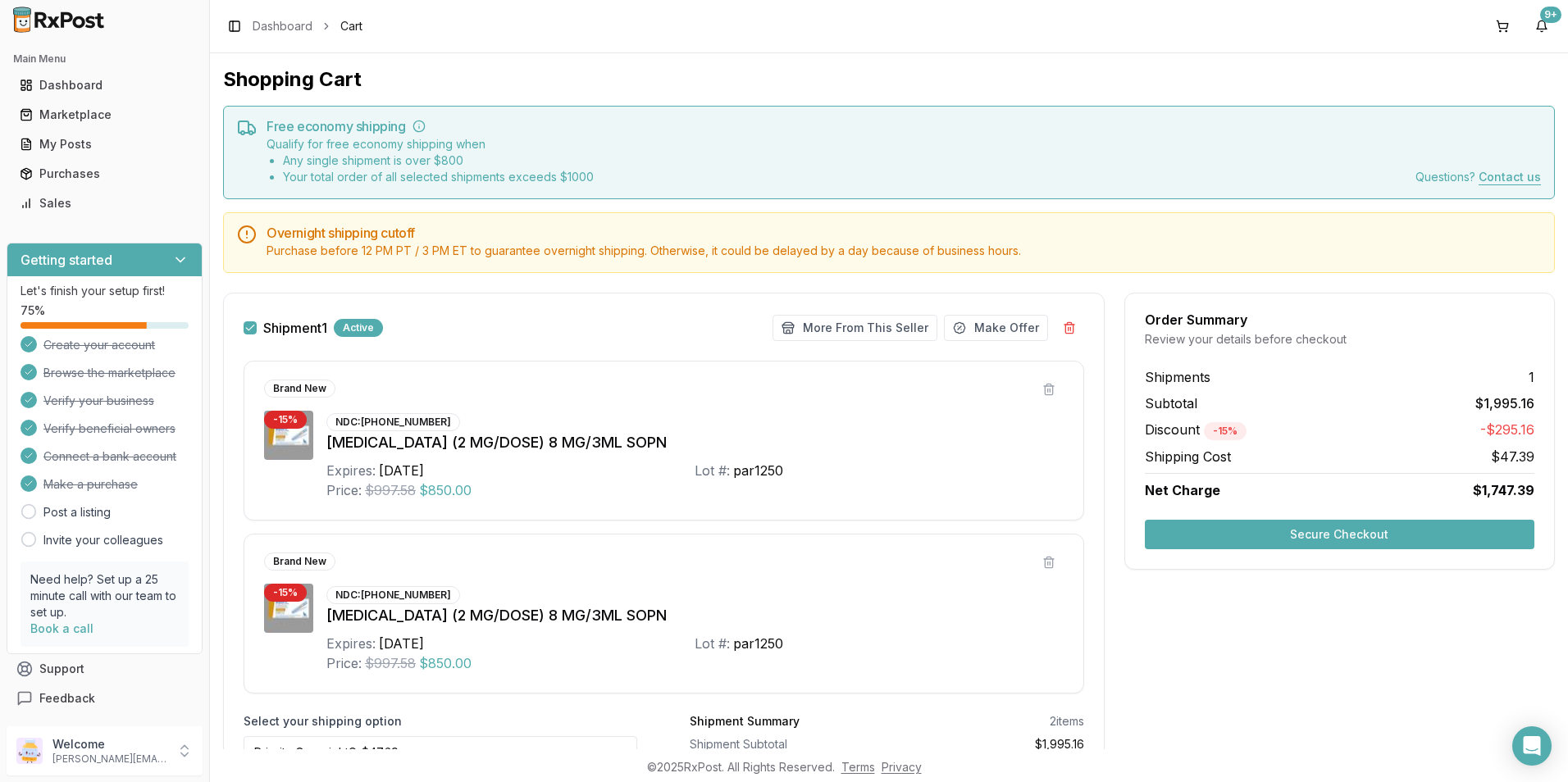
click at [1314, 538] on button "Secure Checkout" at bounding box center [1339, 534] width 390 height 30
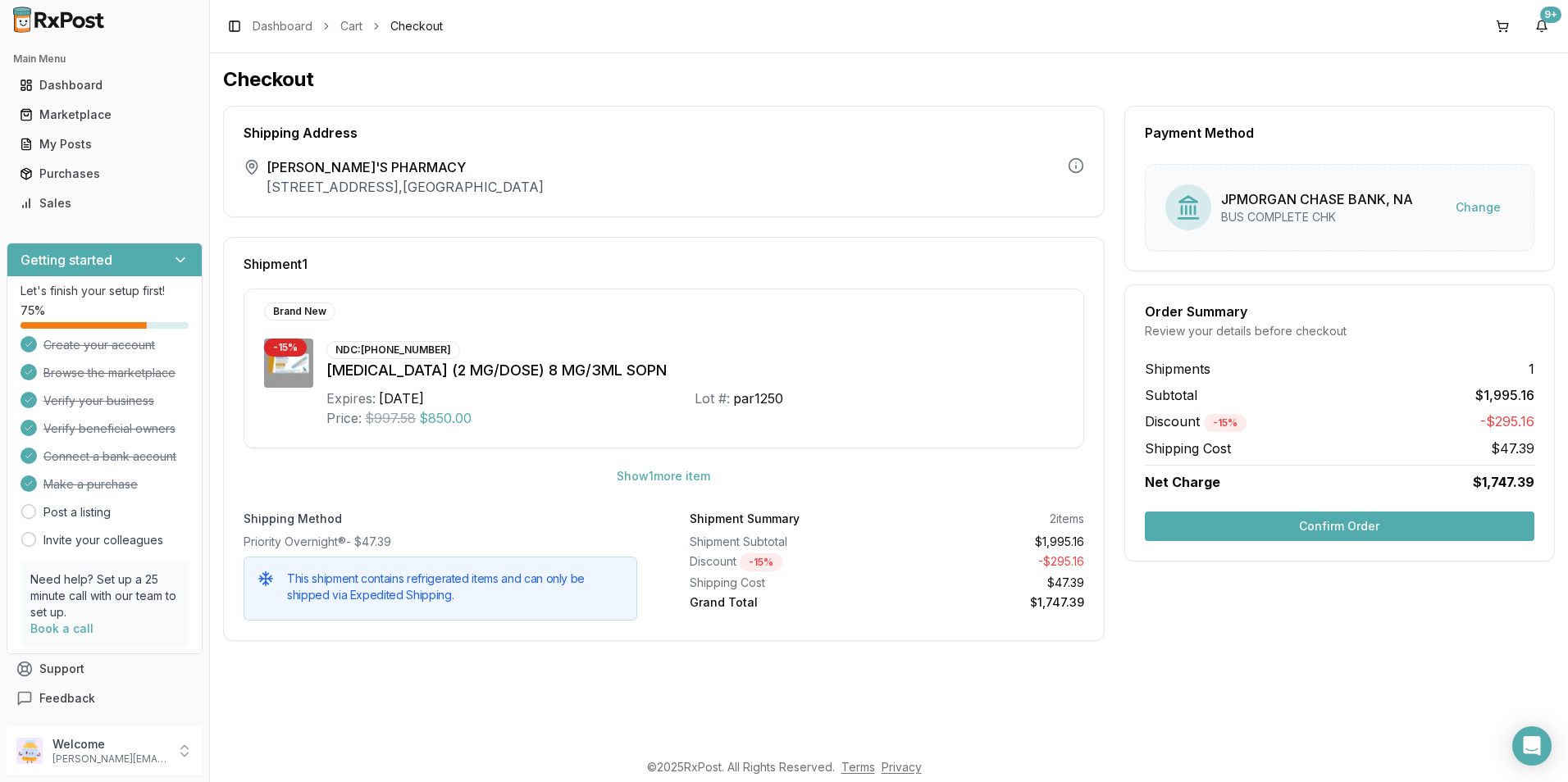
click at [1290, 532] on button "Confirm Order" at bounding box center [1339, 527] width 390 height 30
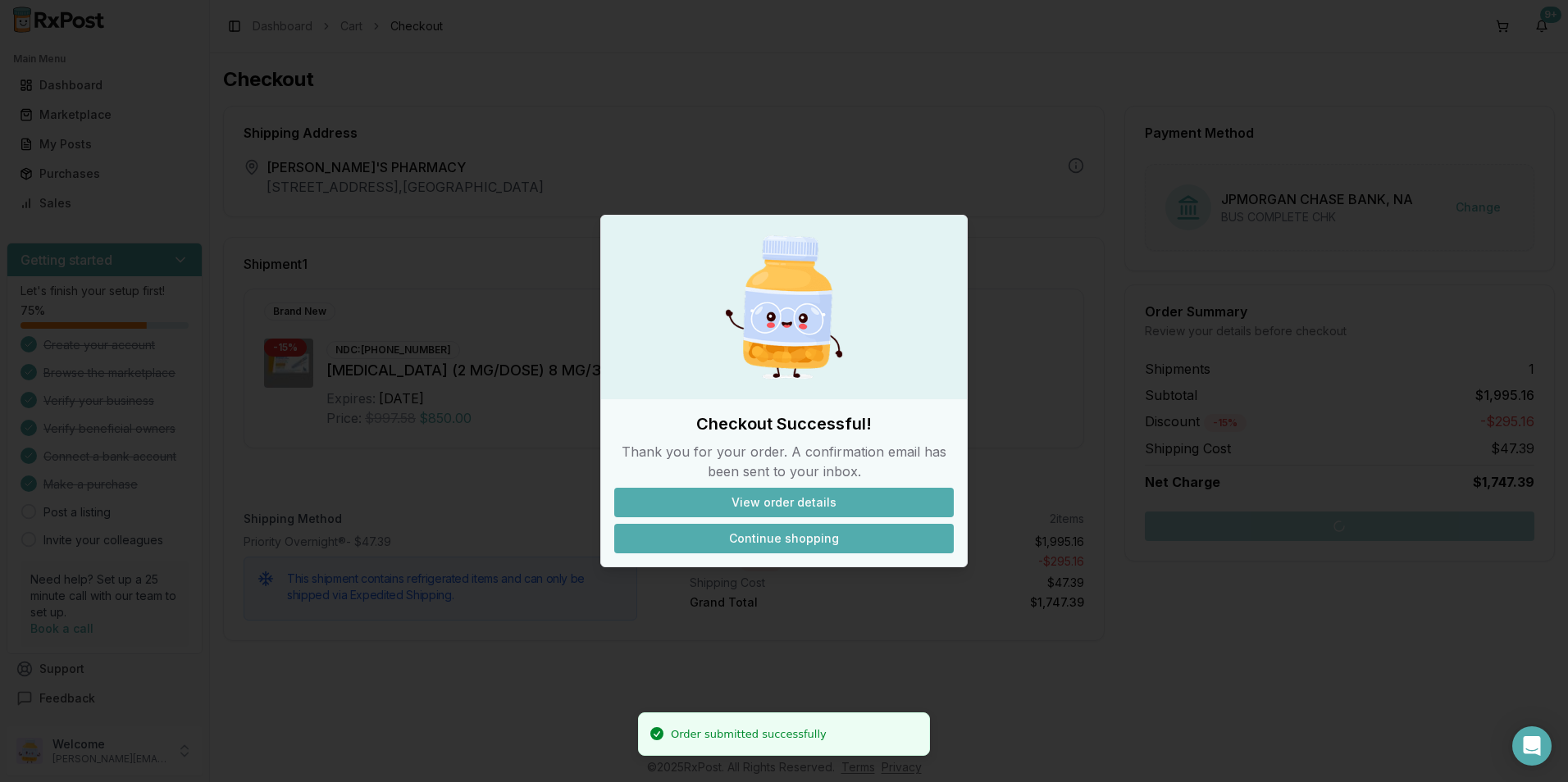
click at [811, 532] on button "Continue shopping" at bounding box center [783, 539] width 339 height 30
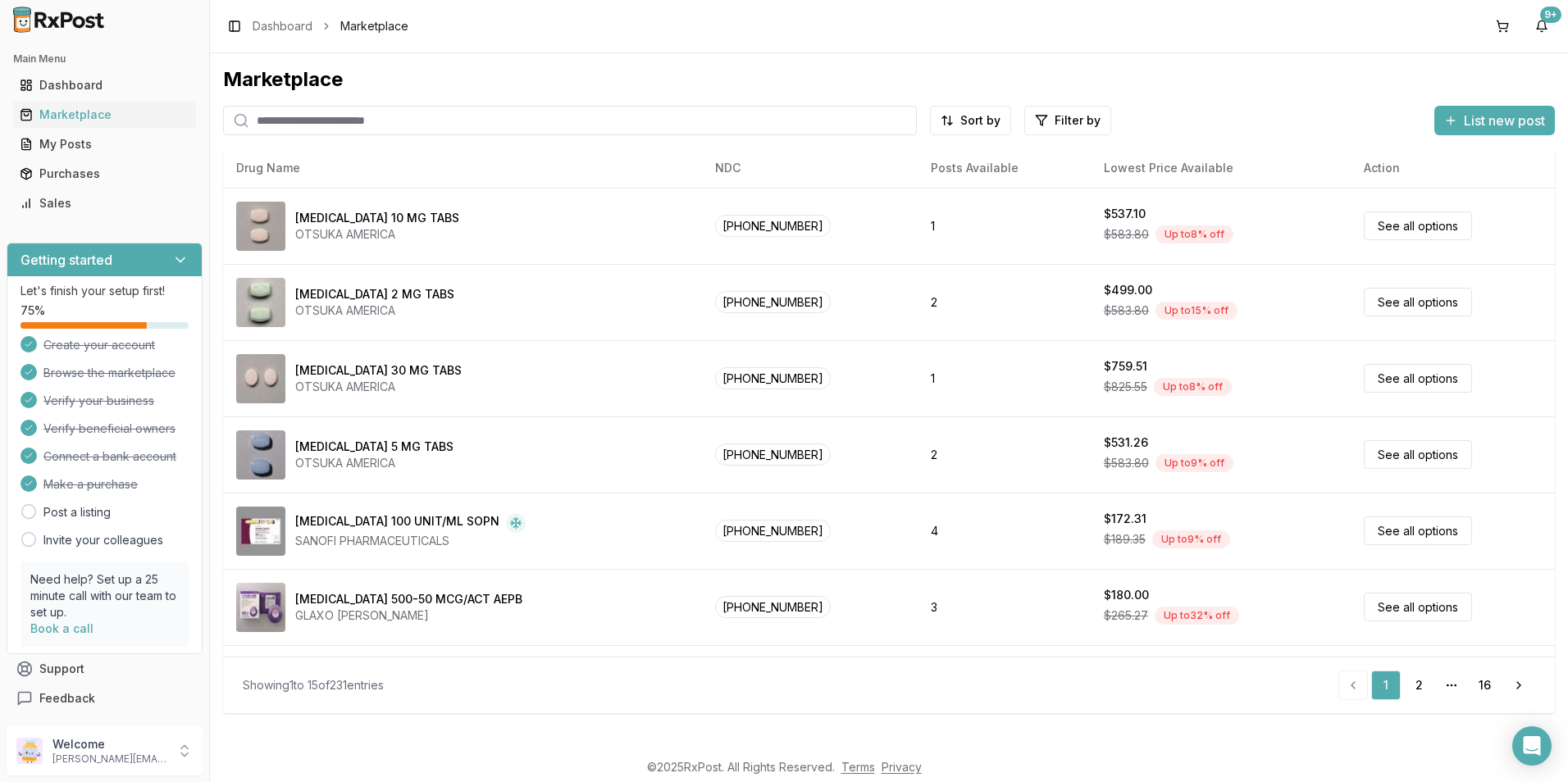
click at [299, 124] on input "search" at bounding box center [570, 121] width 694 height 30
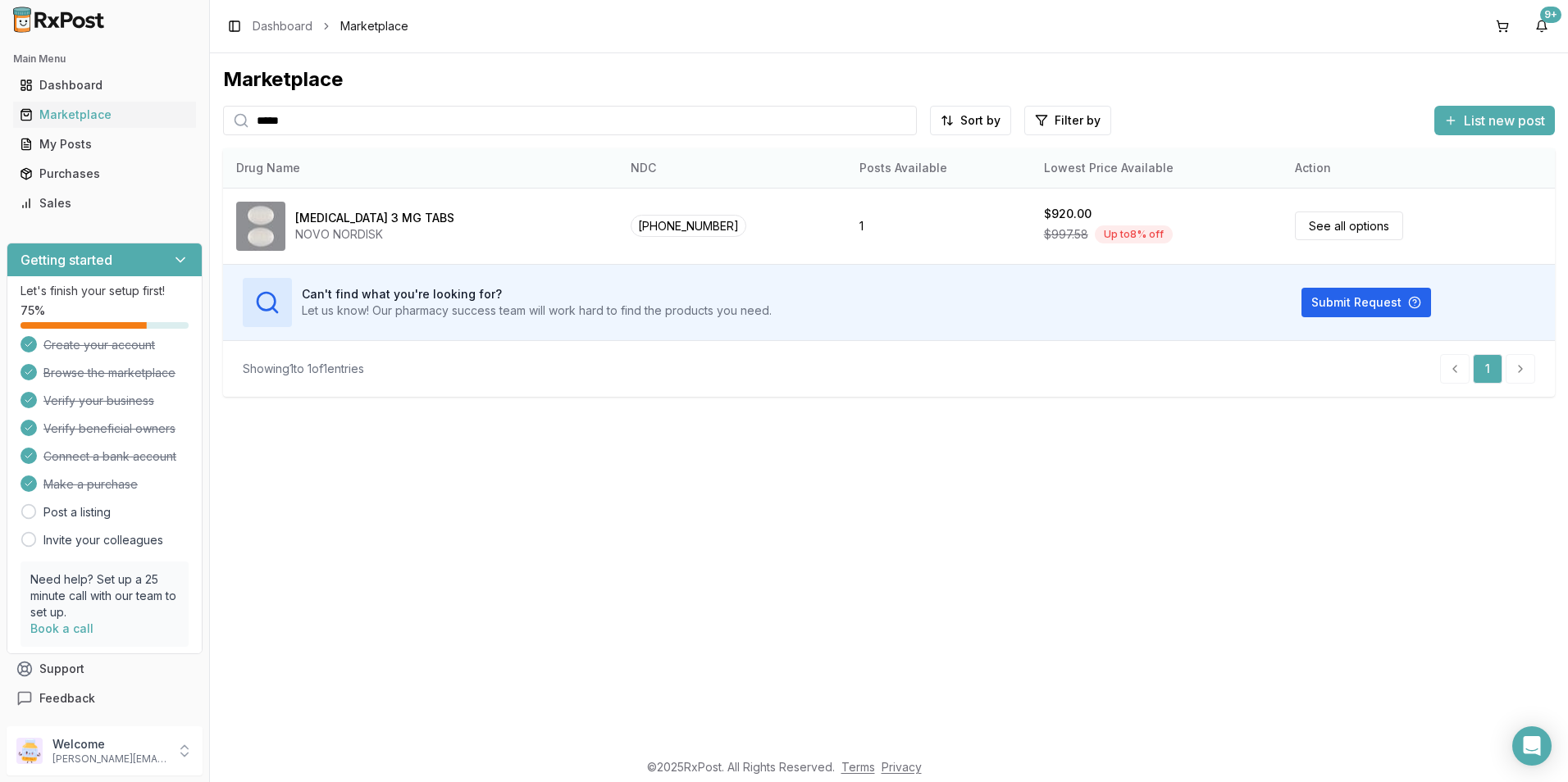
drag, startPoint x: 313, startPoint y: 124, endPoint x: 264, endPoint y: 170, distance: 67.2
click at [214, 130] on div "Marketplace ***** Sort by Filter by List new post Drug Name NDC Posts Available…" at bounding box center [890, 401] width 1359 height 696
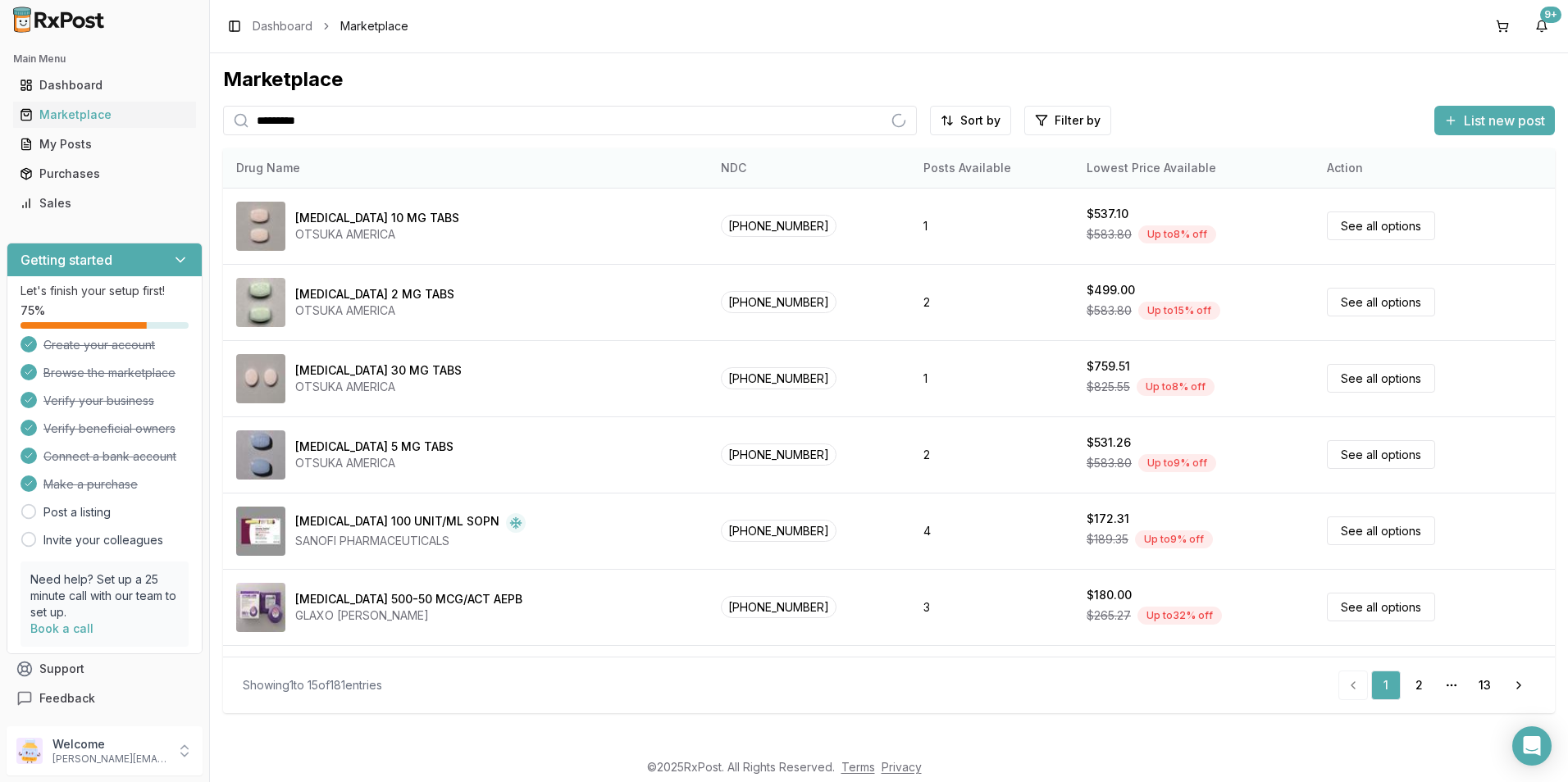
type input "*********"
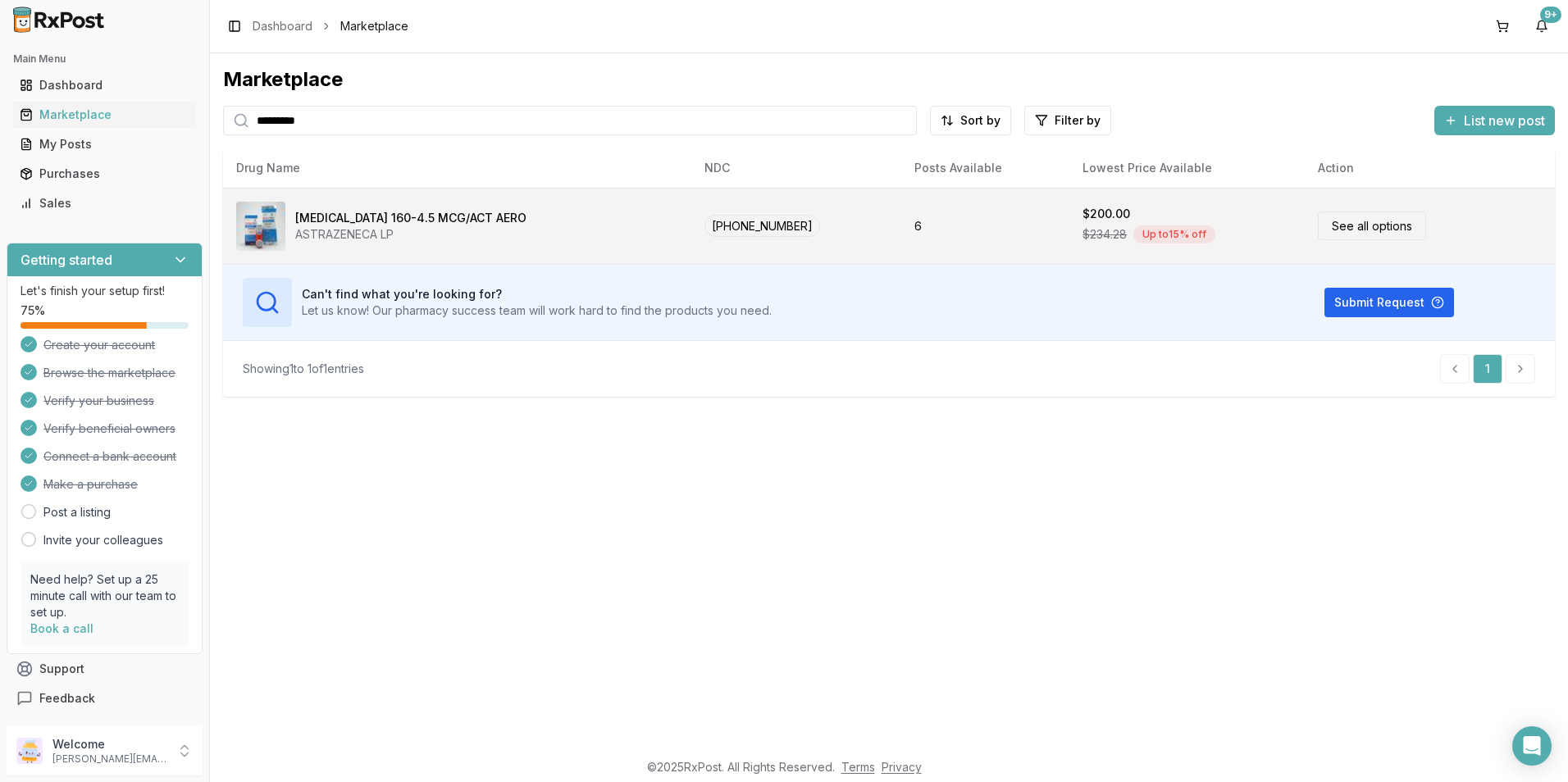
click at [1390, 228] on link "See all options" at bounding box center [1373, 225] width 108 height 29
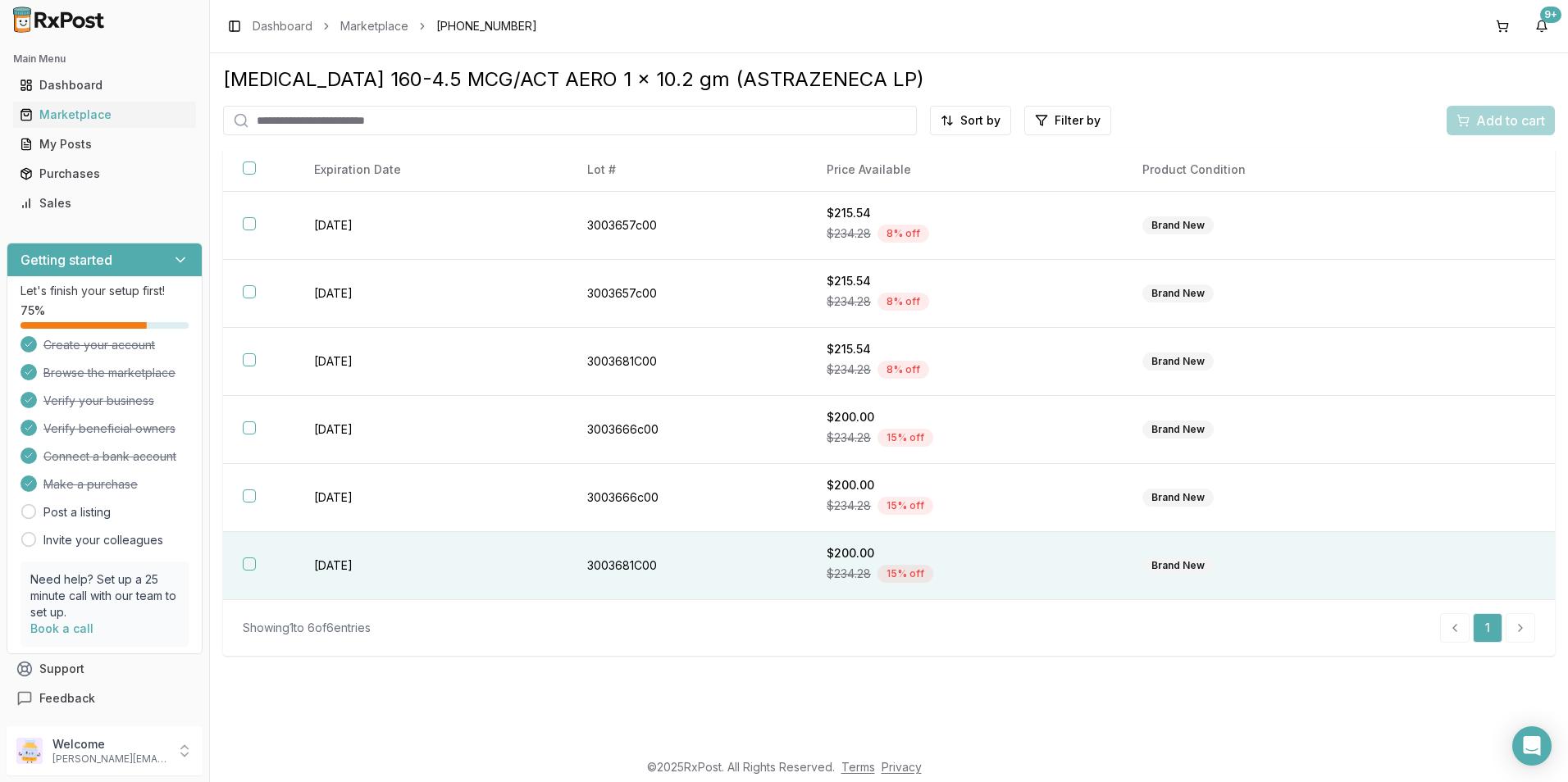
click at [249, 565] on button "button" at bounding box center [249, 564] width 13 height 13
drag, startPoint x: 1468, startPoint y: 124, endPoint x: 1372, endPoint y: 70, distance: 110.1
click at [1461, 118] on div "Add to cart" at bounding box center [1501, 120] width 89 height 20
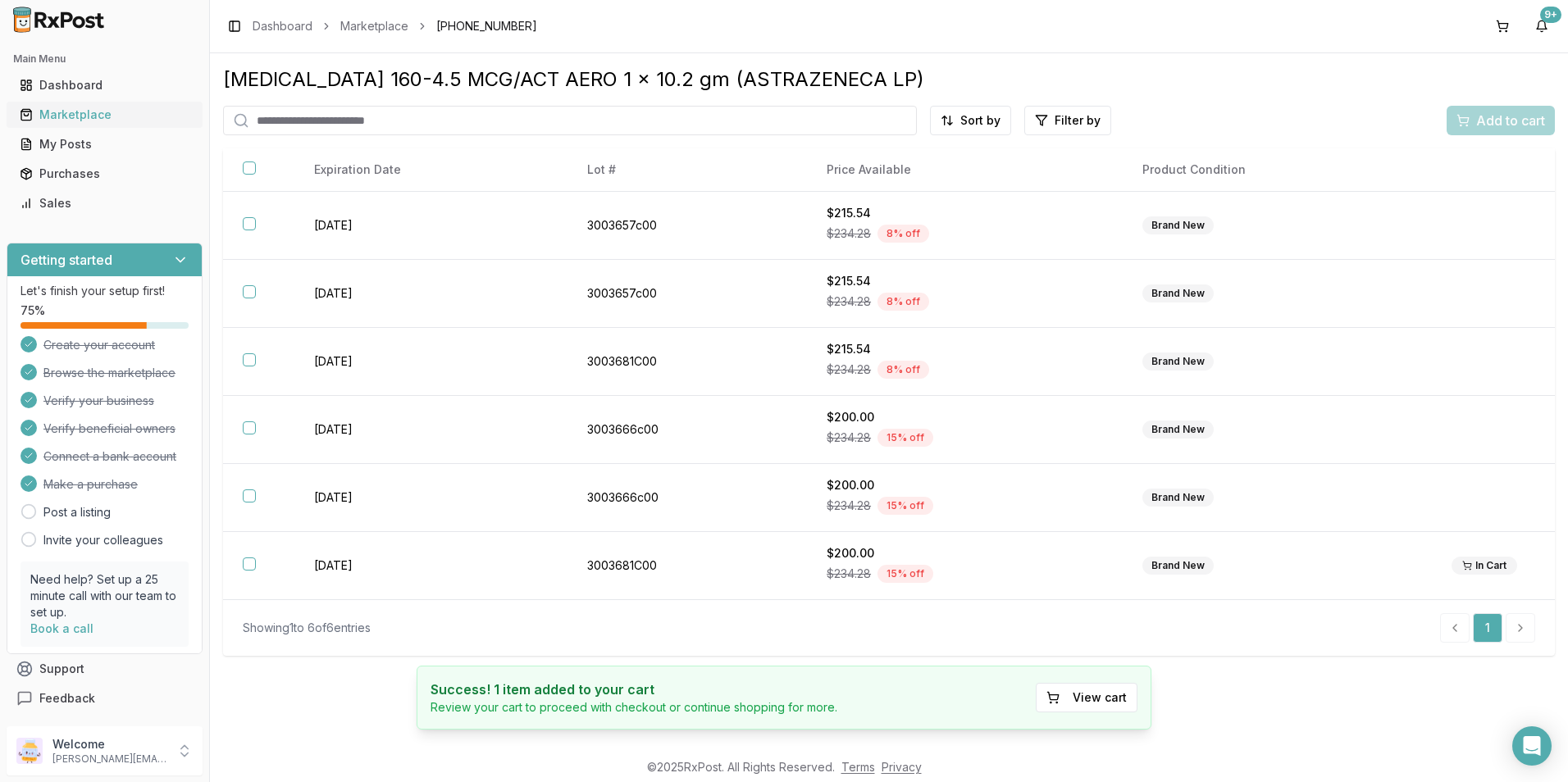
click at [69, 114] on div "Marketplace" at bounding box center [105, 115] width 170 height 17
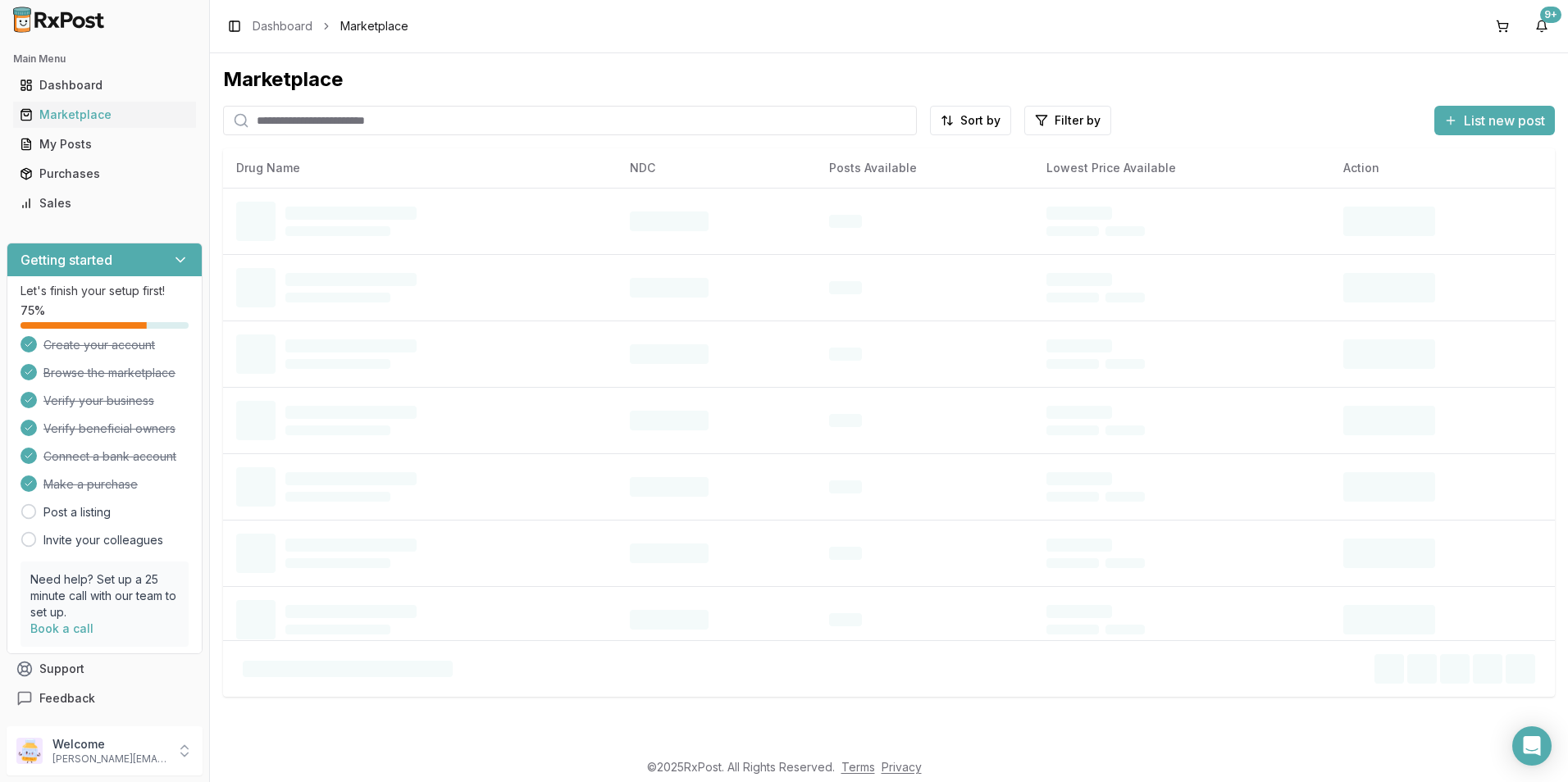
click at [285, 119] on input "search" at bounding box center [570, 121] width 694 height 30
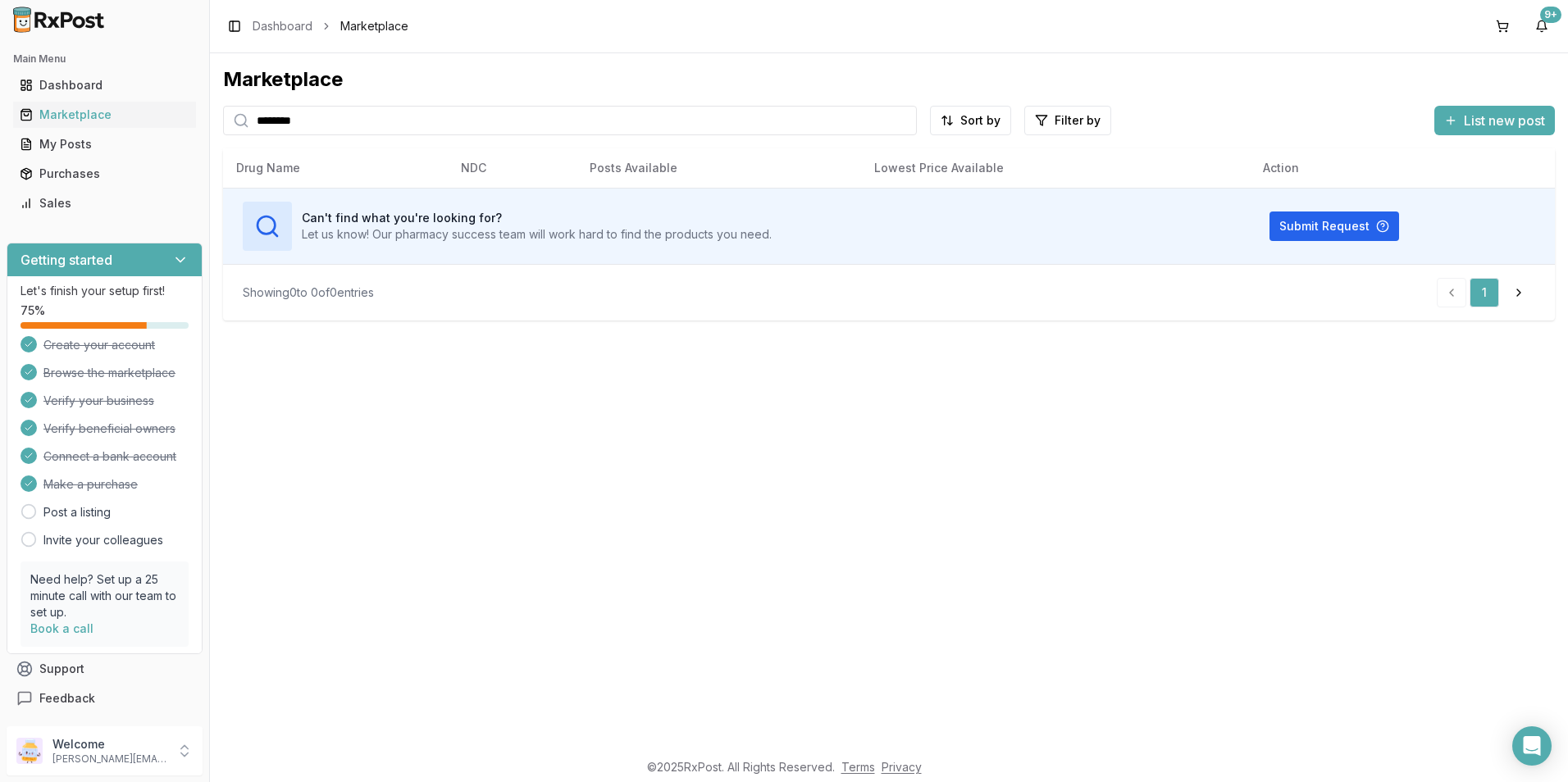
drag, startPoint x: 349, startPoint y: 118, endPoint x: 210, endPoint y: 136, distance: 140.2
click at [210, 136] on div "Marketplace ******** Sort by Filter by List new post Drug Name NDC Posts Availa…" at bounding box center [890, 401] width 1359 height 696
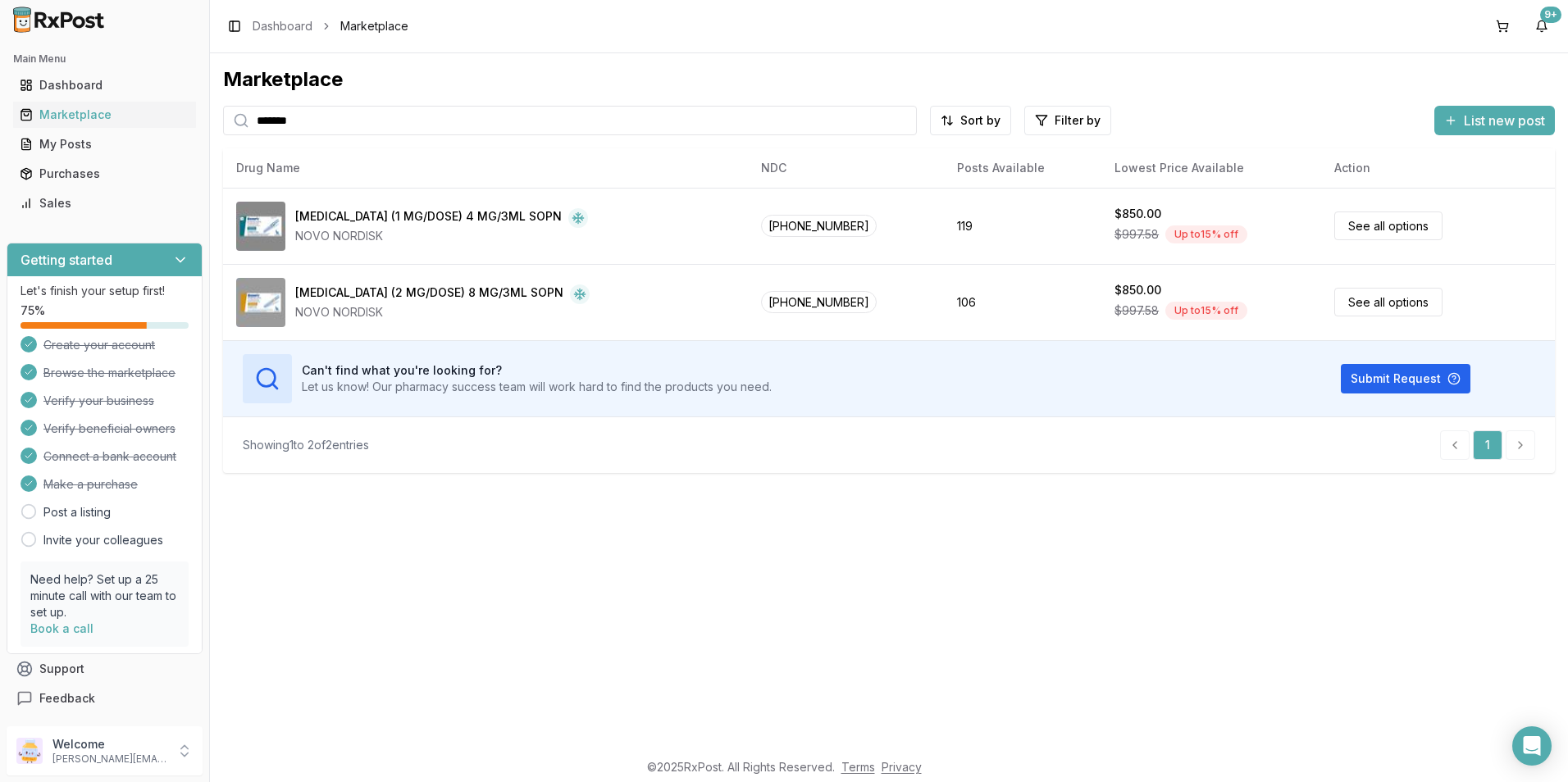
drag, startPoint x: 308, startPoint y: 119, endPoint x: 244, endPoint y: 110, distance: 64.6
click at [244, 110] on div "*******" at bounding box center [570, 121] width 694 height 30
type input "*******"
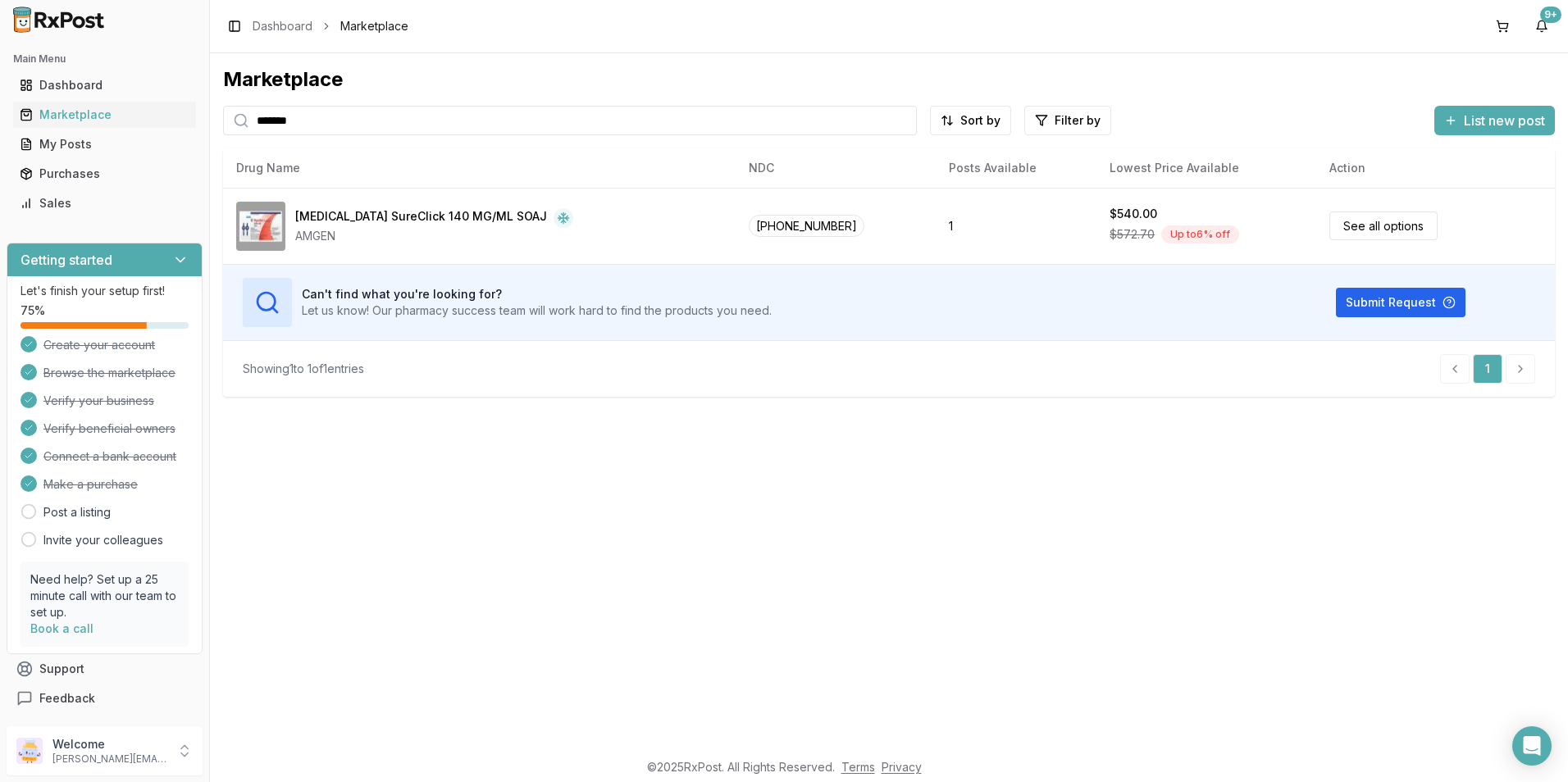
drag, startPoint x: 371, startPoint y: 123, endPoint x: 186, endPoint y: 130, distance: 185.1
click at [186, 127] on div "Main Menu Dashboard Marketplace My Posts Purchases Sales Getting started Let's …" at bounding box center [784, 391] width 1568 height 782
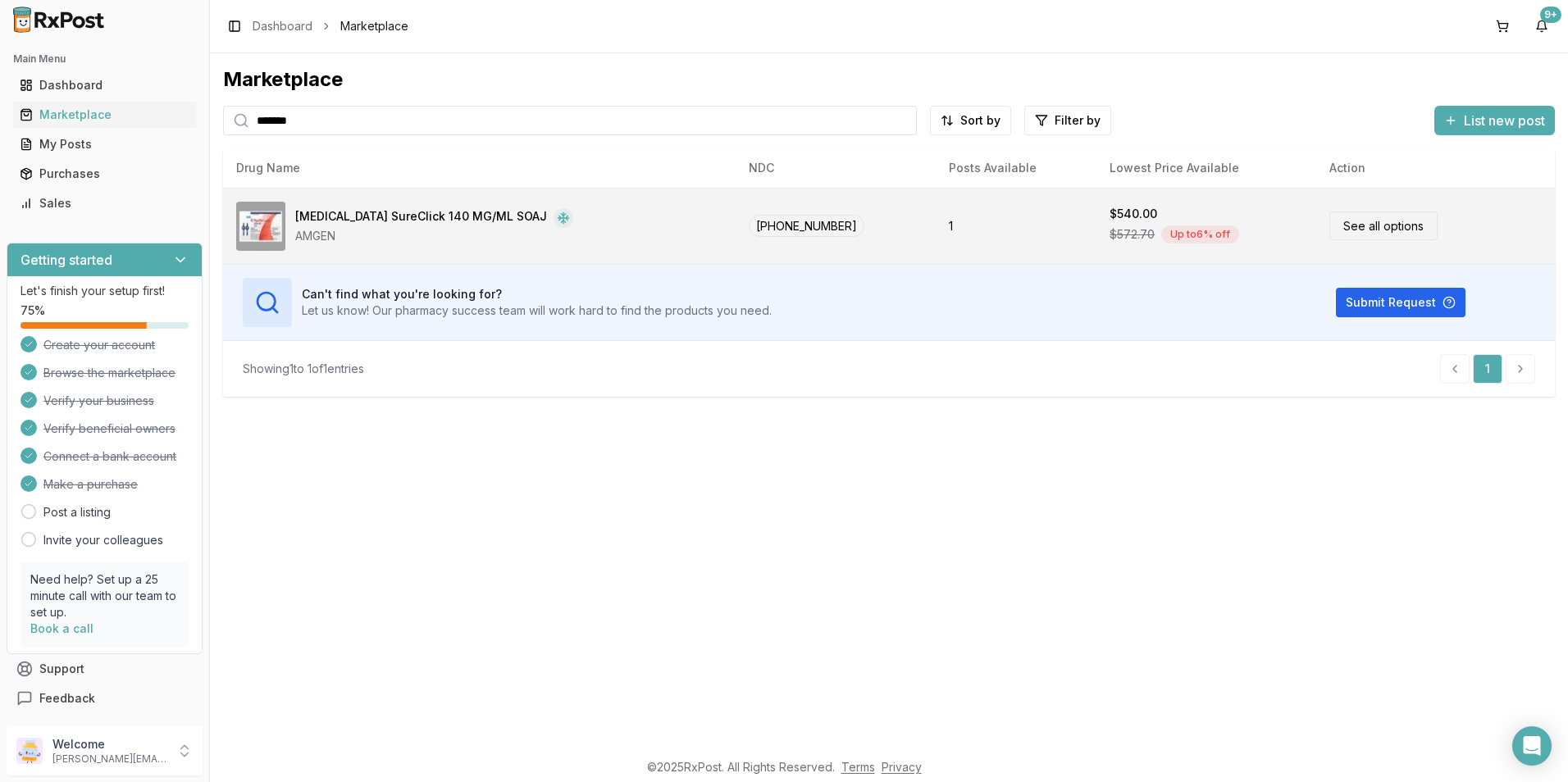
click at [342, 228] on div "AMGEN" at bounding box center [435, 236] width 278 height 17
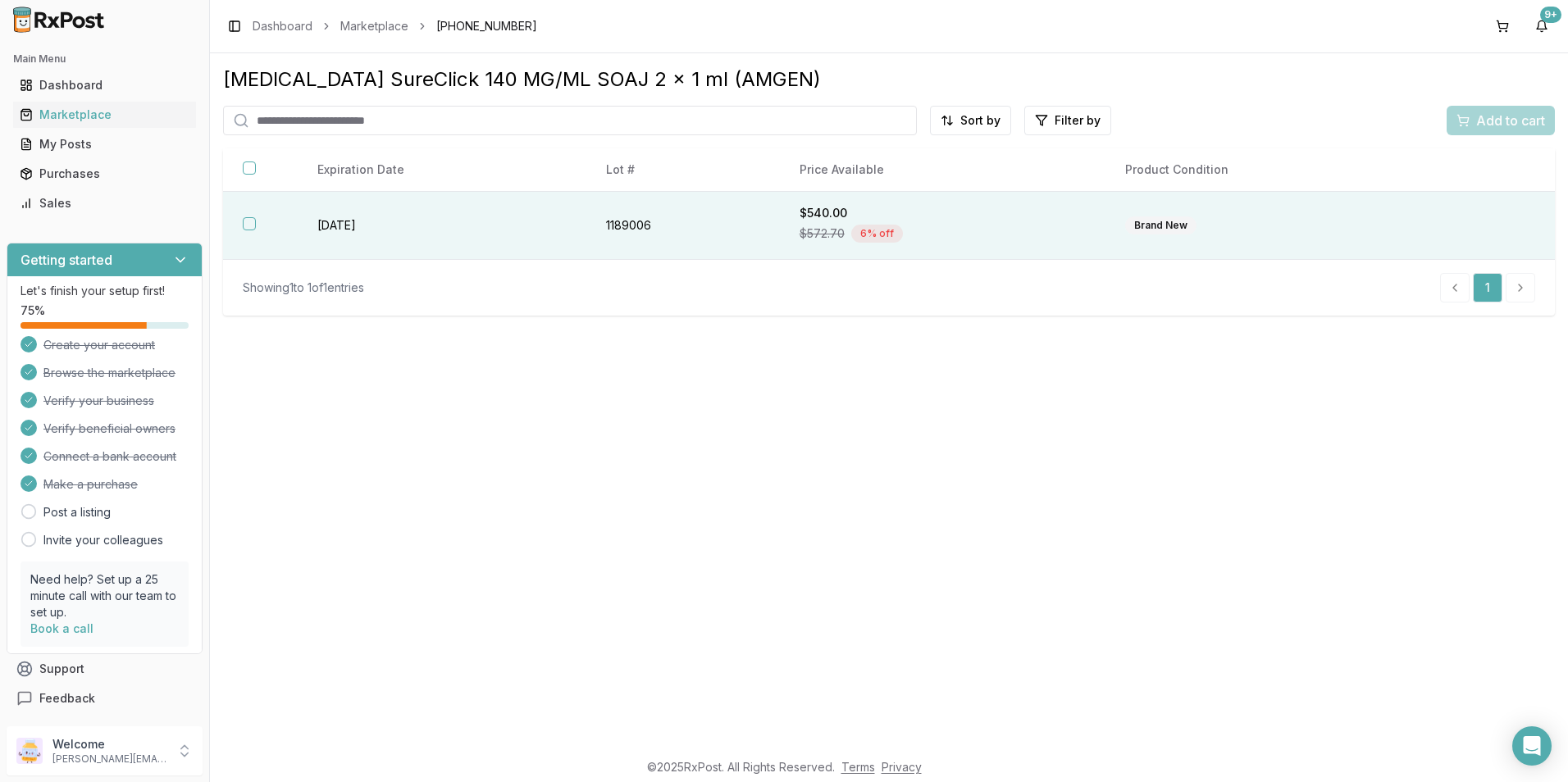
click at [776, 206] on td "1189006" at bounding box center [683, 225] width 192 height 68
click at [1512, 122] on span "Add to cart" at bounding box center [1511, 120] width 69 height 20
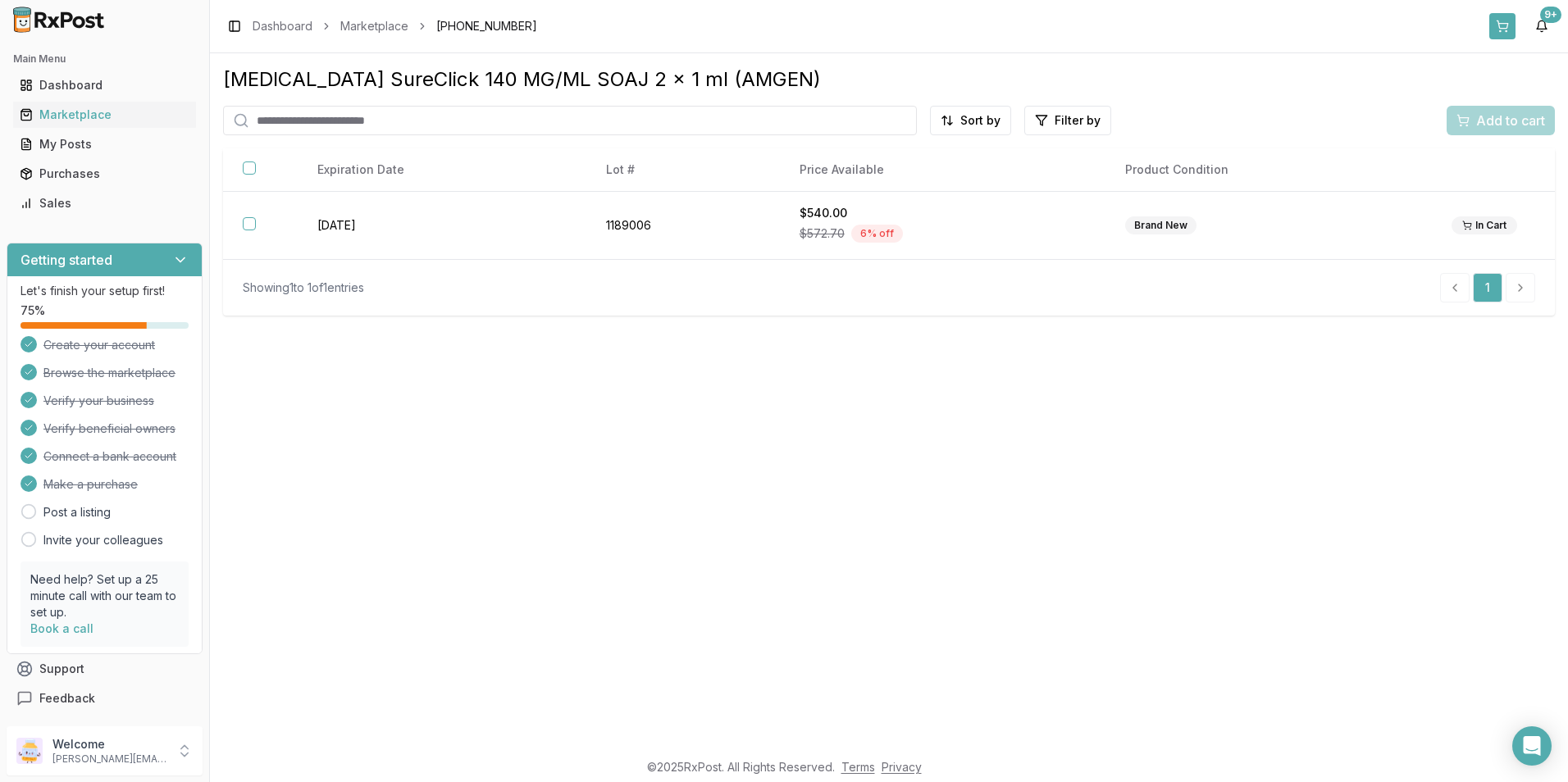
click at [1500, 25] on button at bounding box center [1503, 26] width 26 height 26
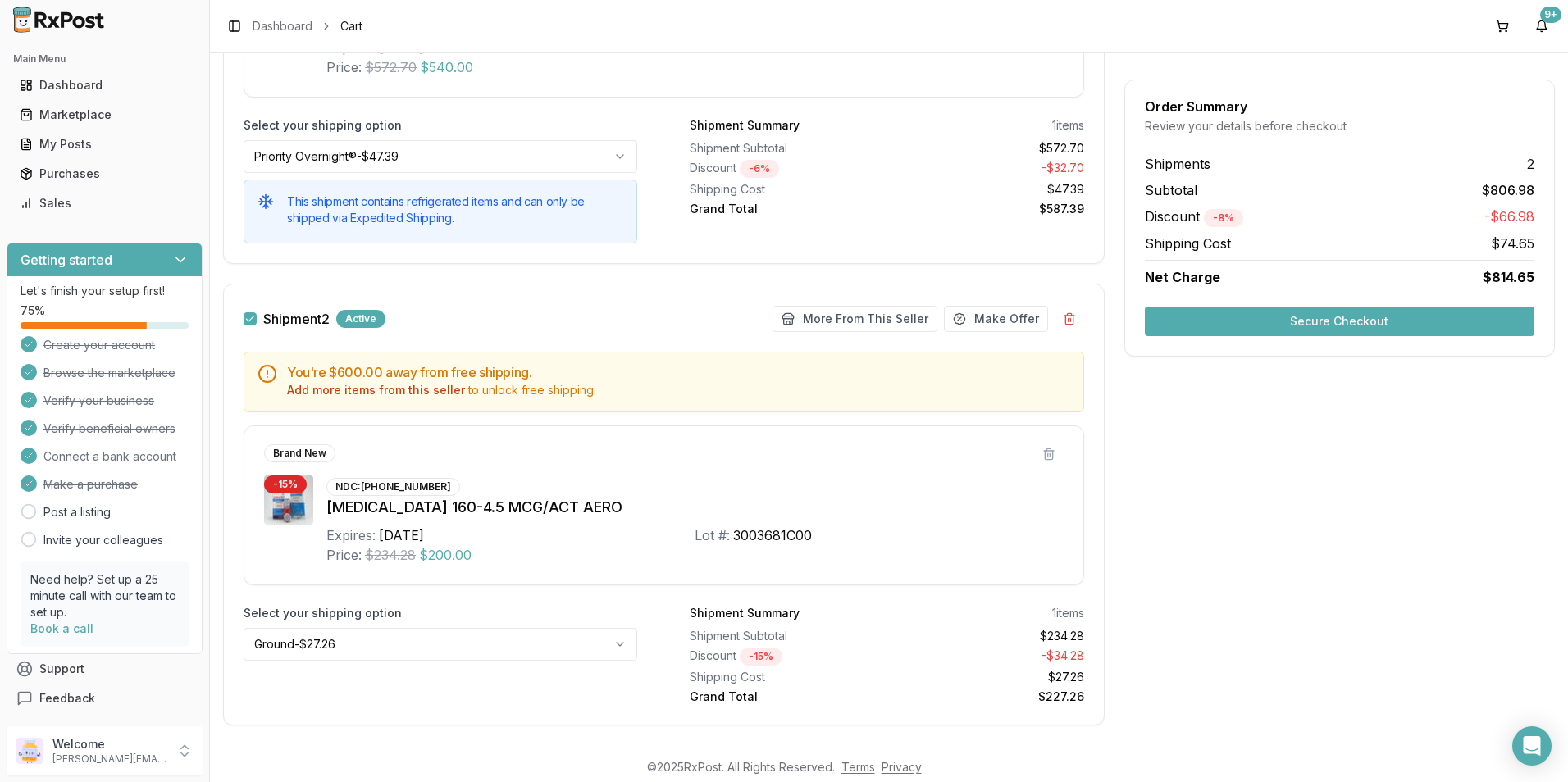
scroll to position [446, 0]
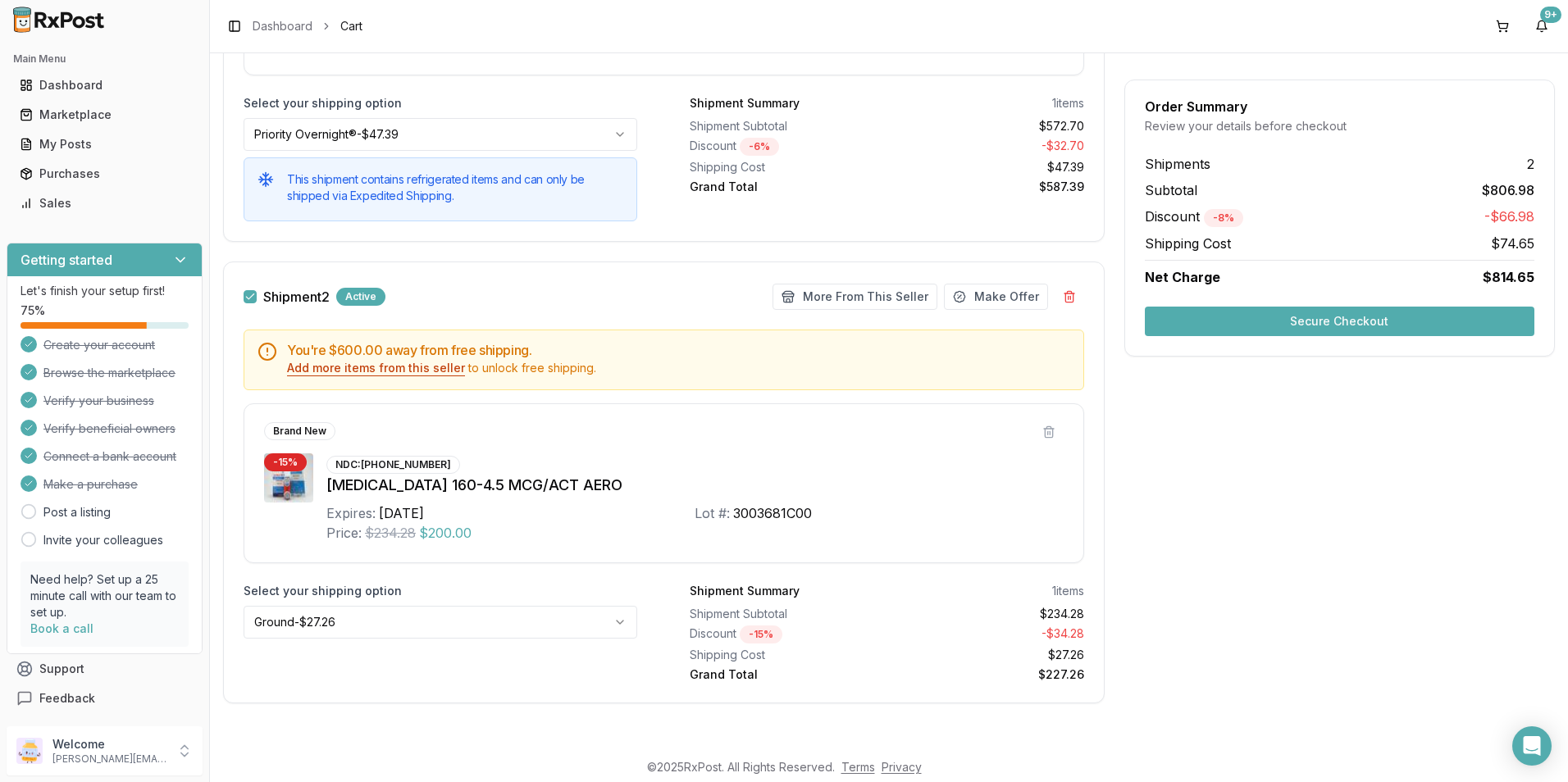
click at [372, 367] on button "Add more items from this seller" at bounding box center [376, 368] width 178 height 17
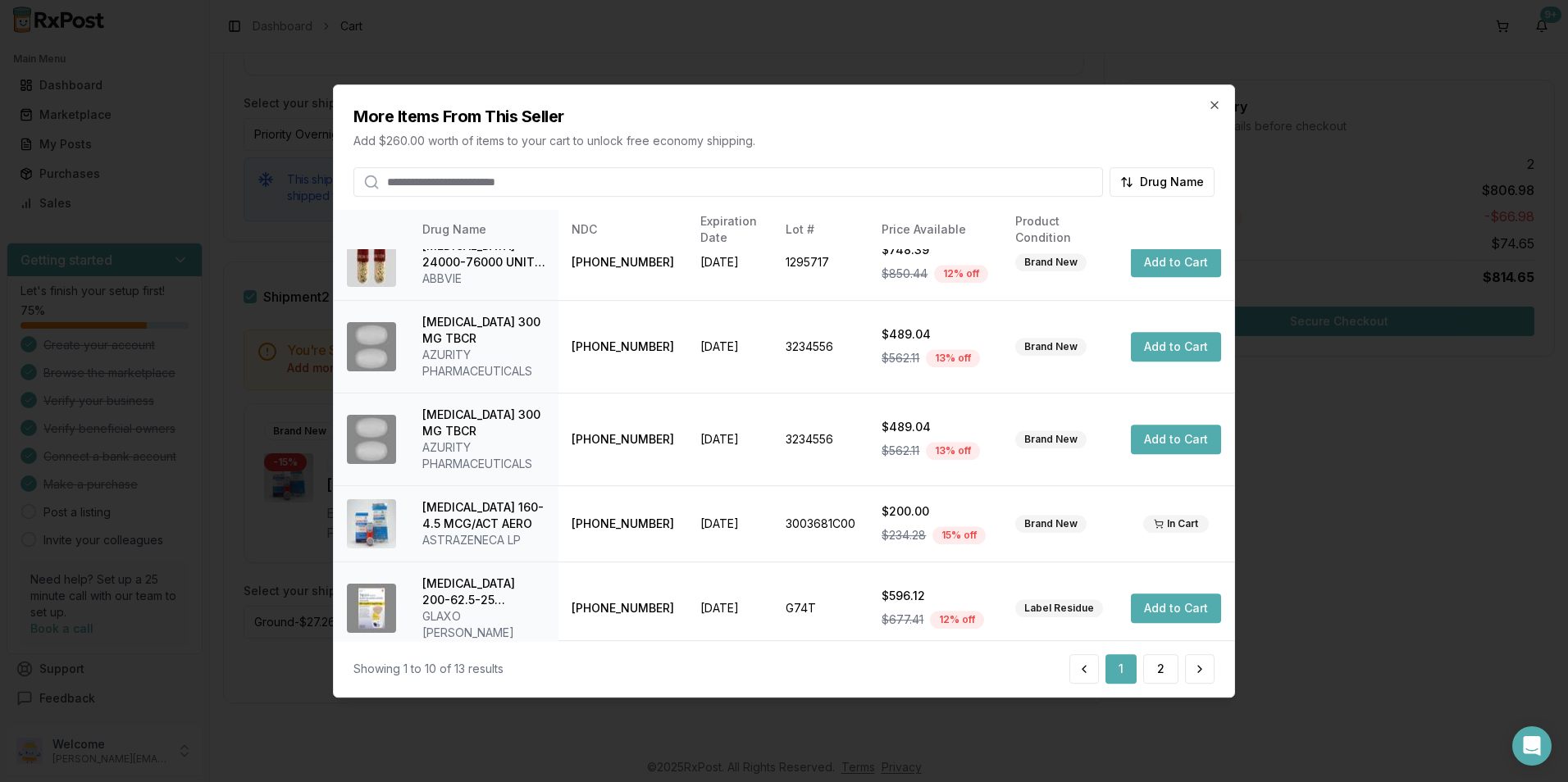
scroll to position [405, 0]
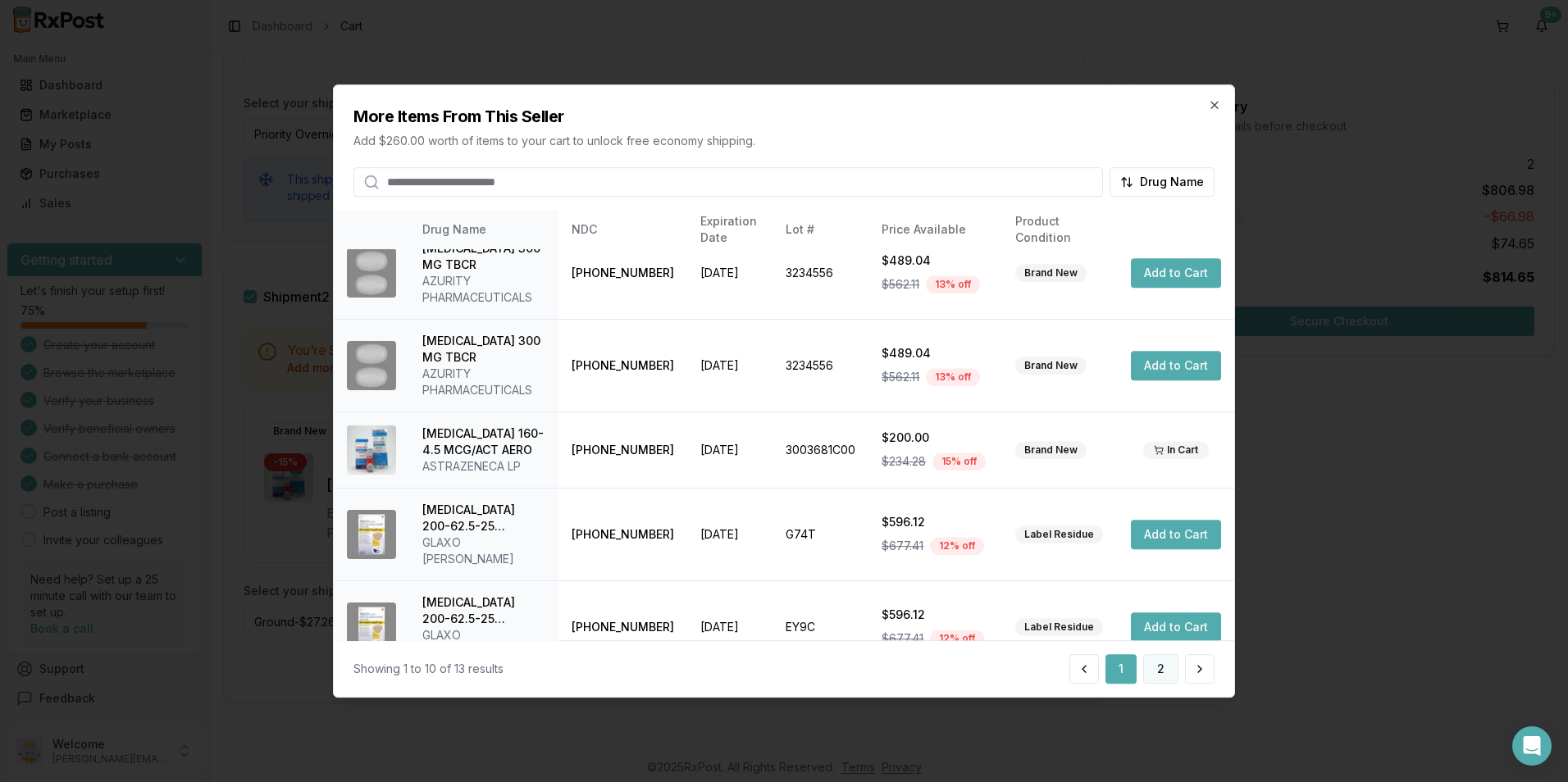
click at [1159, 668] on button "2" at bounding box center [1162, 669] width 36 height 30
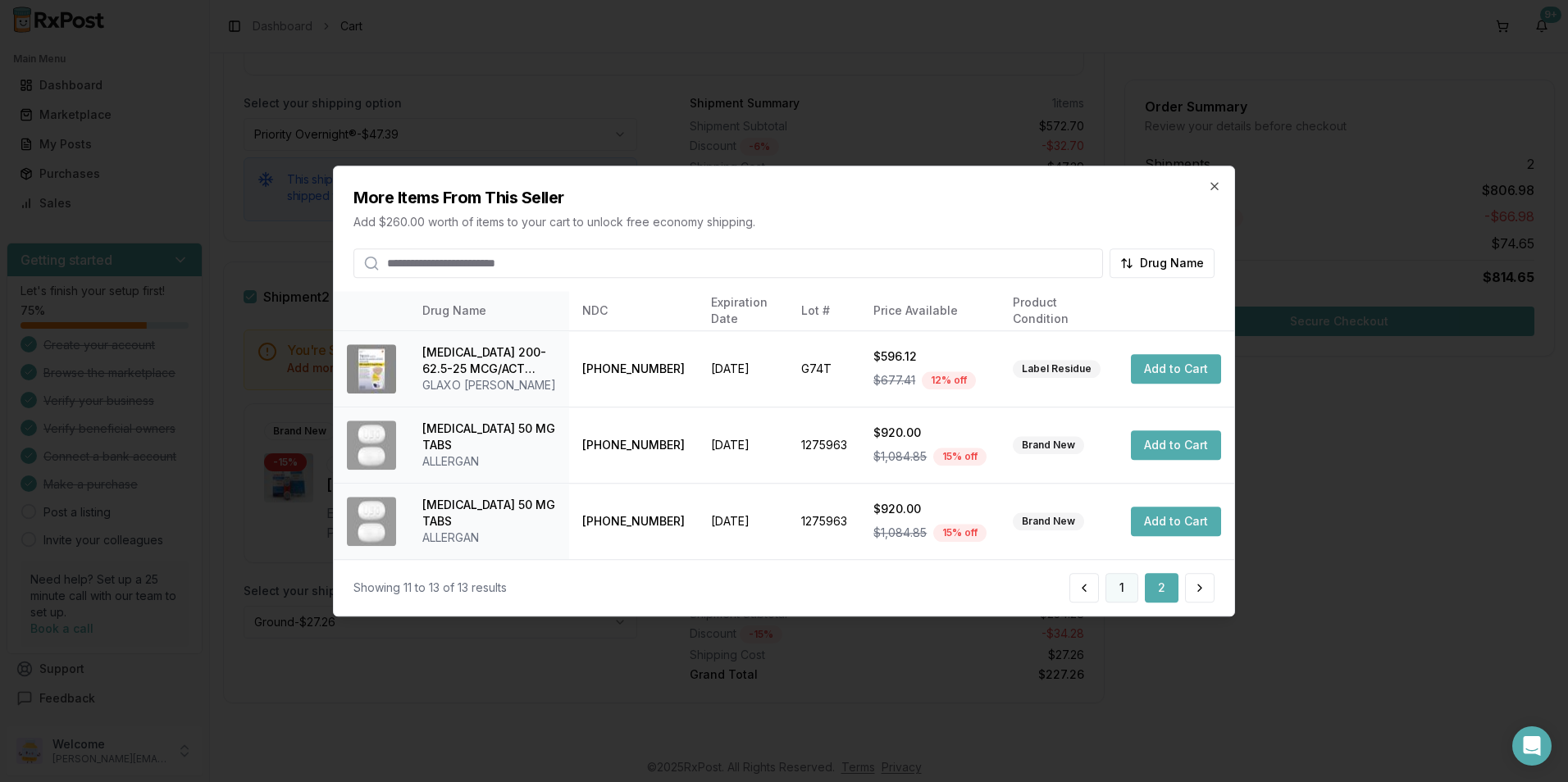
click at [1115, 590] on button "1" at bounding box center [1121, 589] width 33 height 30
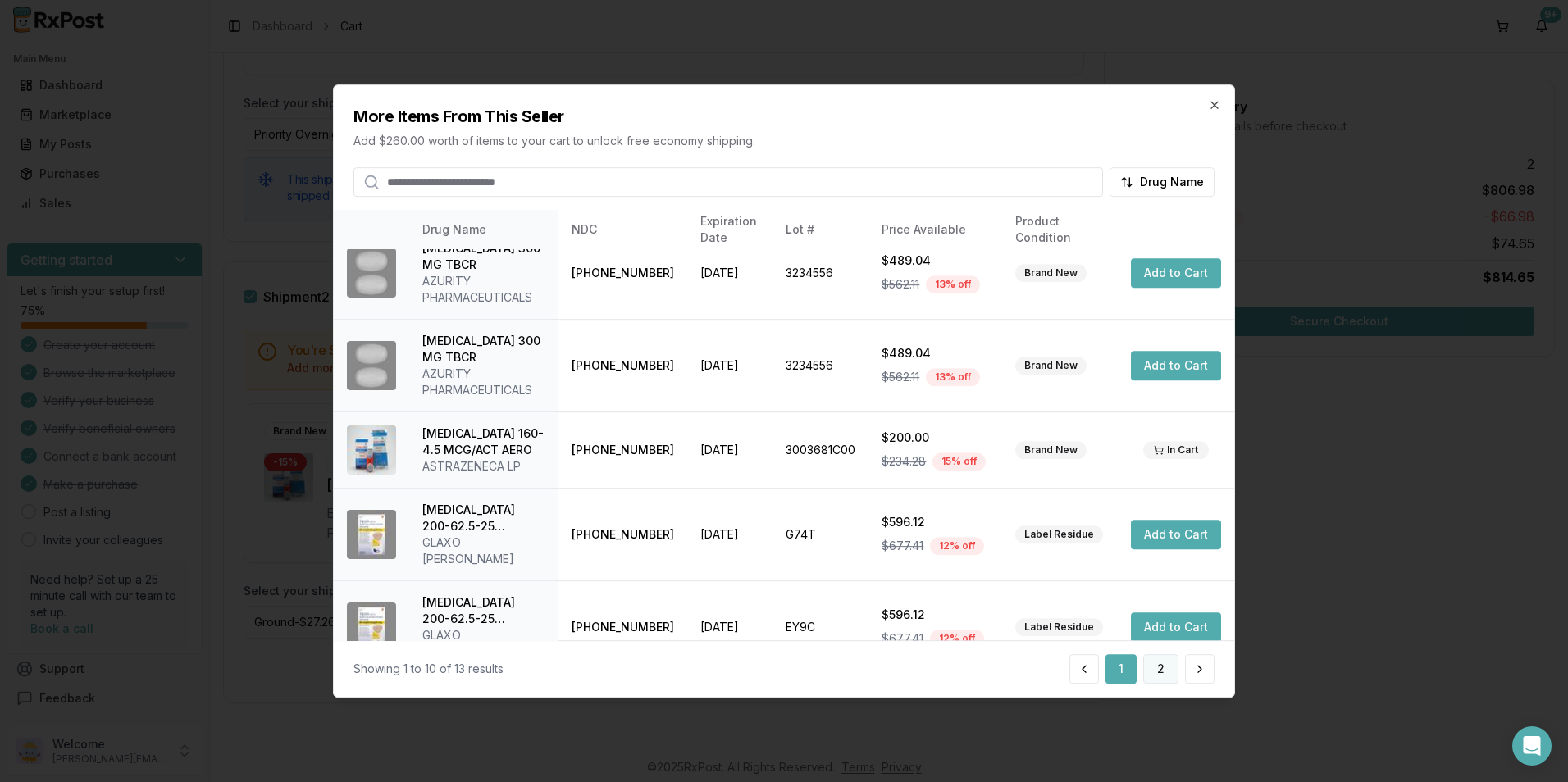
click at [1164, 666] on button "2" at bounding box center [1162, 669] width 36 height 30
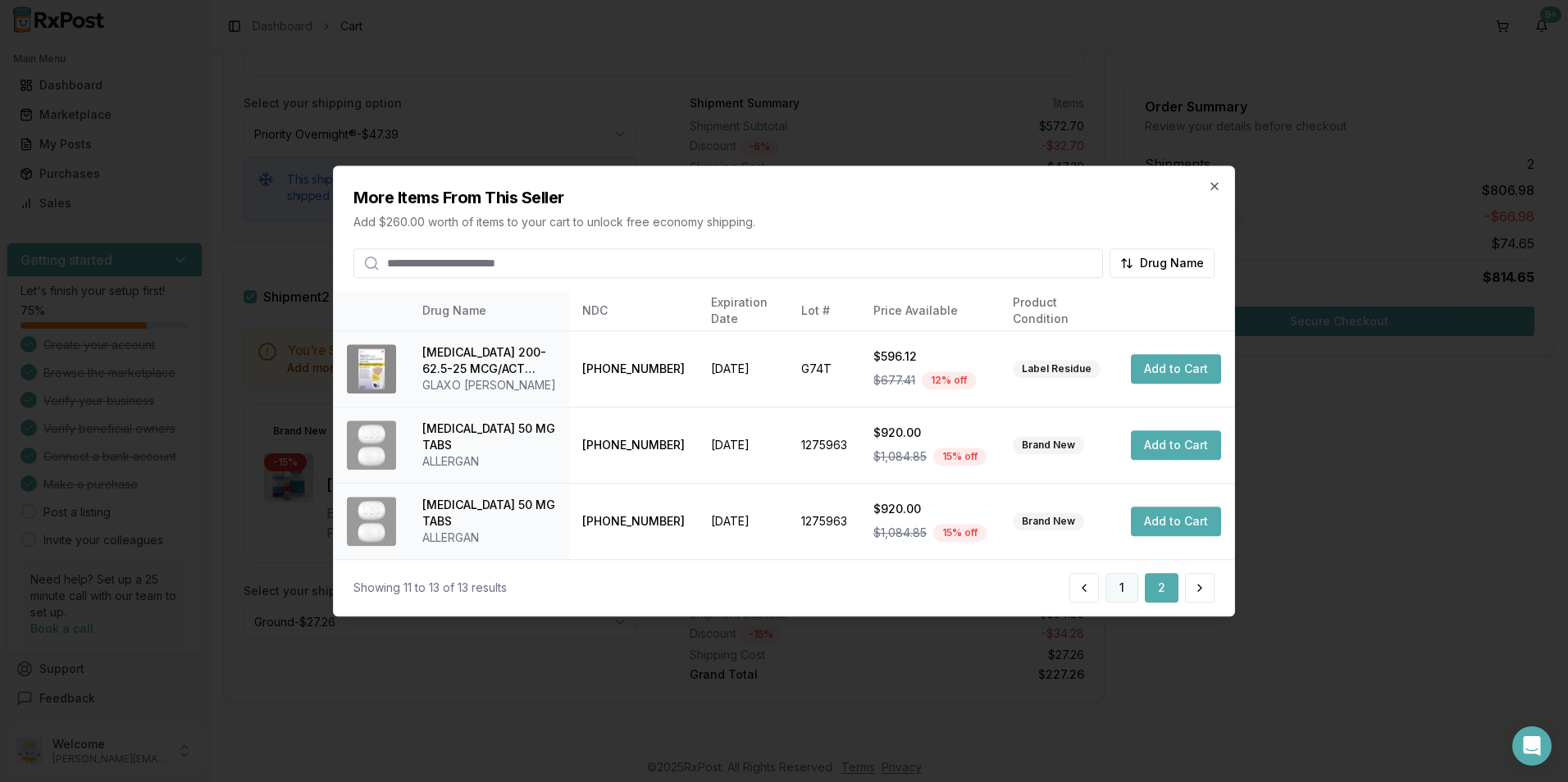
click at [1120, 581] on button "1" at bounding box center [1121, 589] width 33 height 30
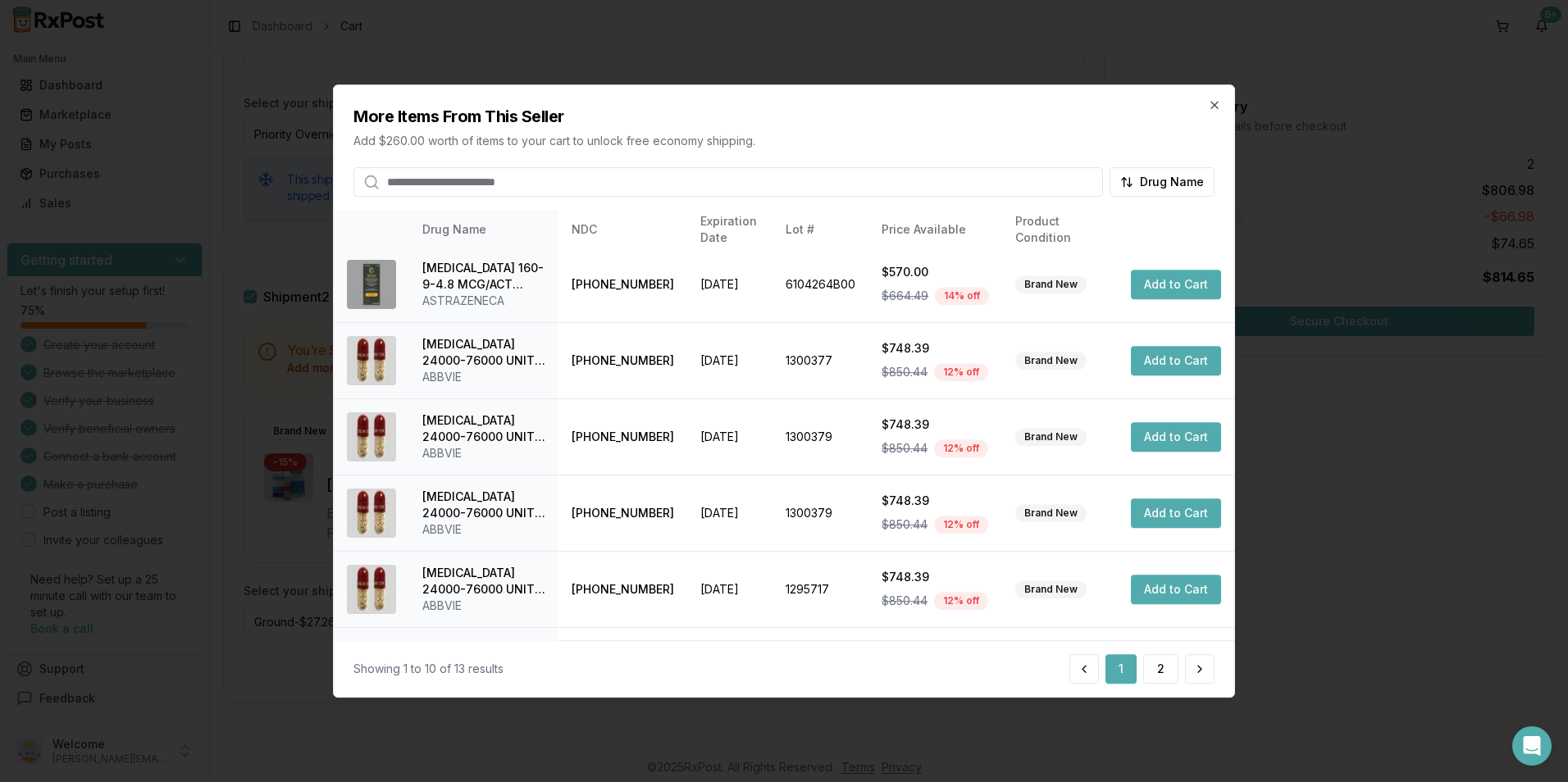
scroll to position [0, 0]
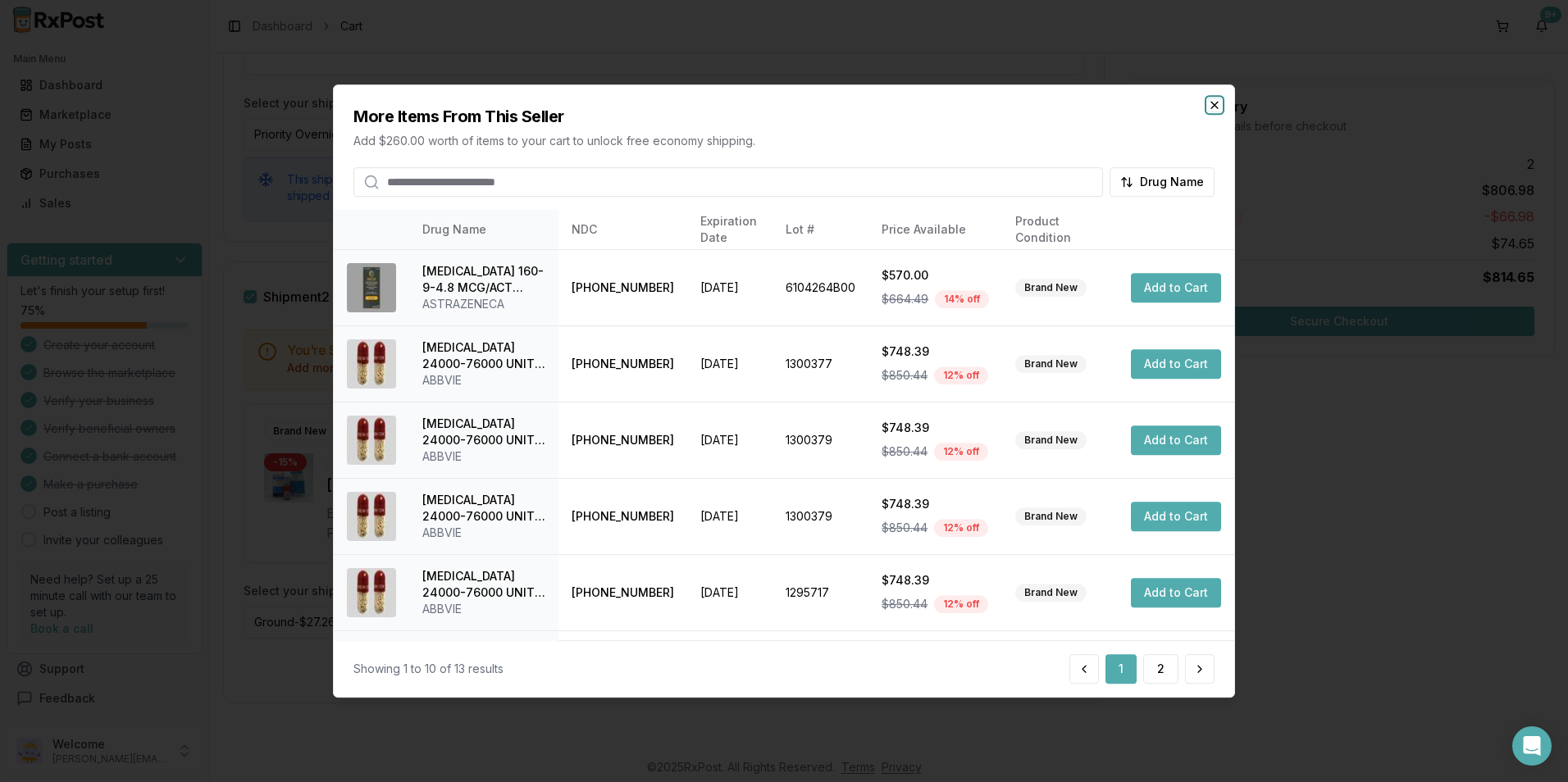
click at [1214, 105] on icon "button" at bounding box center [1214, 105] width 7 height 7
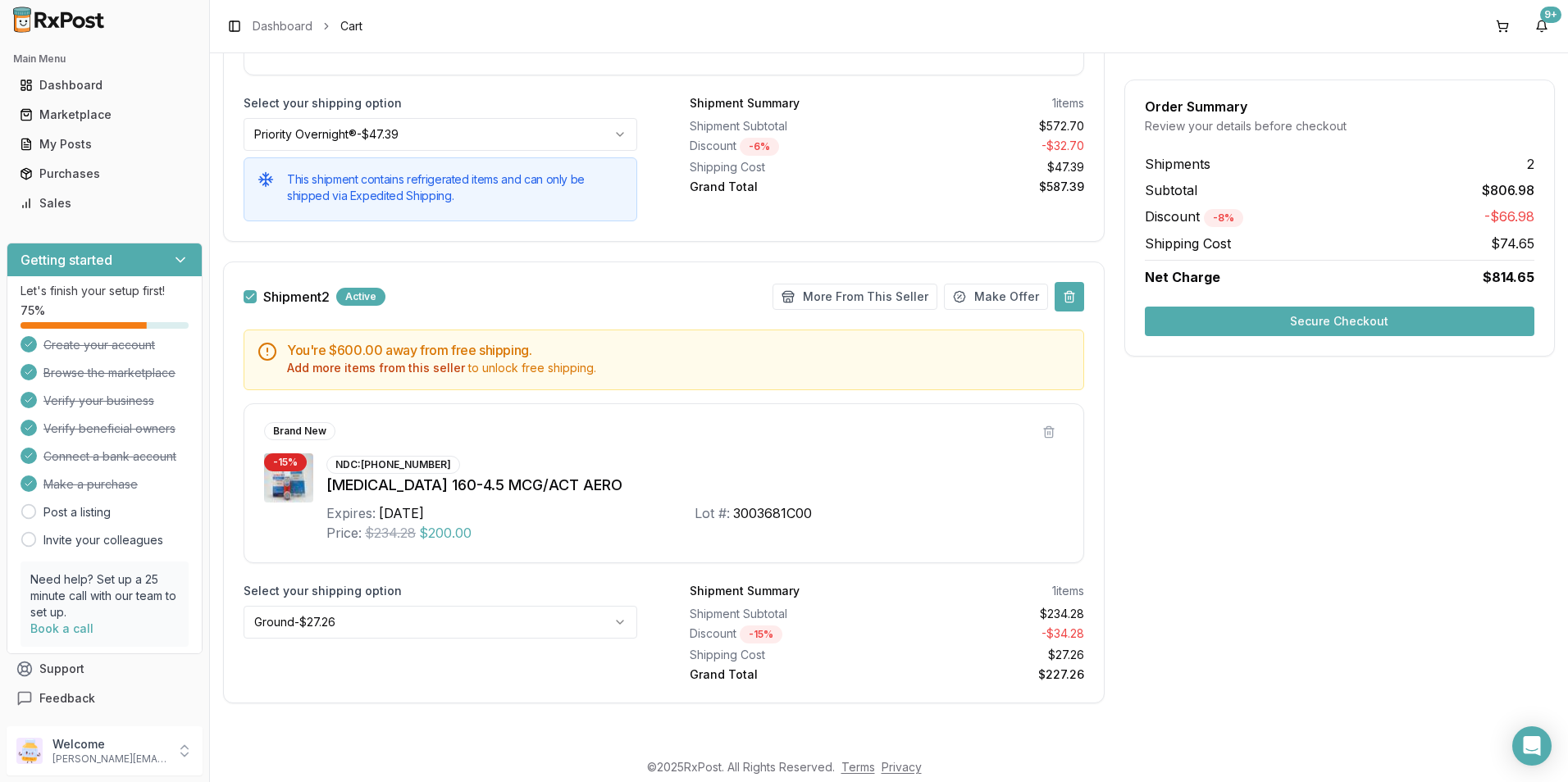
click at [1070, 293] on button at bounding box center [1070, 297] width 30 height 30
